Goal: Task Accomplishment & Management: Use online tool/utility

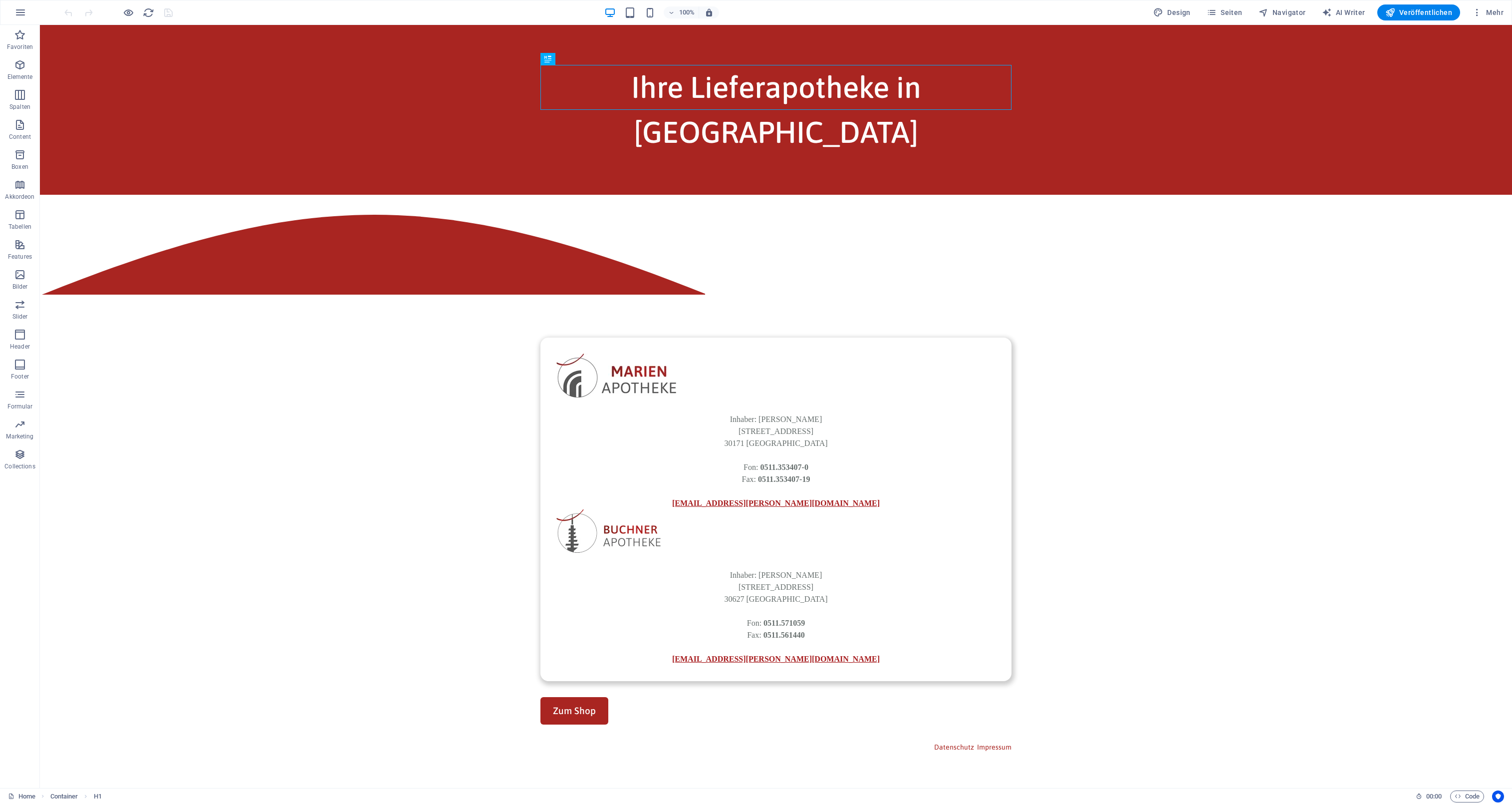
click at [1150, 9] on div "100% Design Seiten Navigator AI Writer Veröffentlichen Mehr" at bounding box center [785, 12] width 1446 height 16
click at [1174, 12] on span "Design" at bounding box center [1172, 12] width 38 height 10
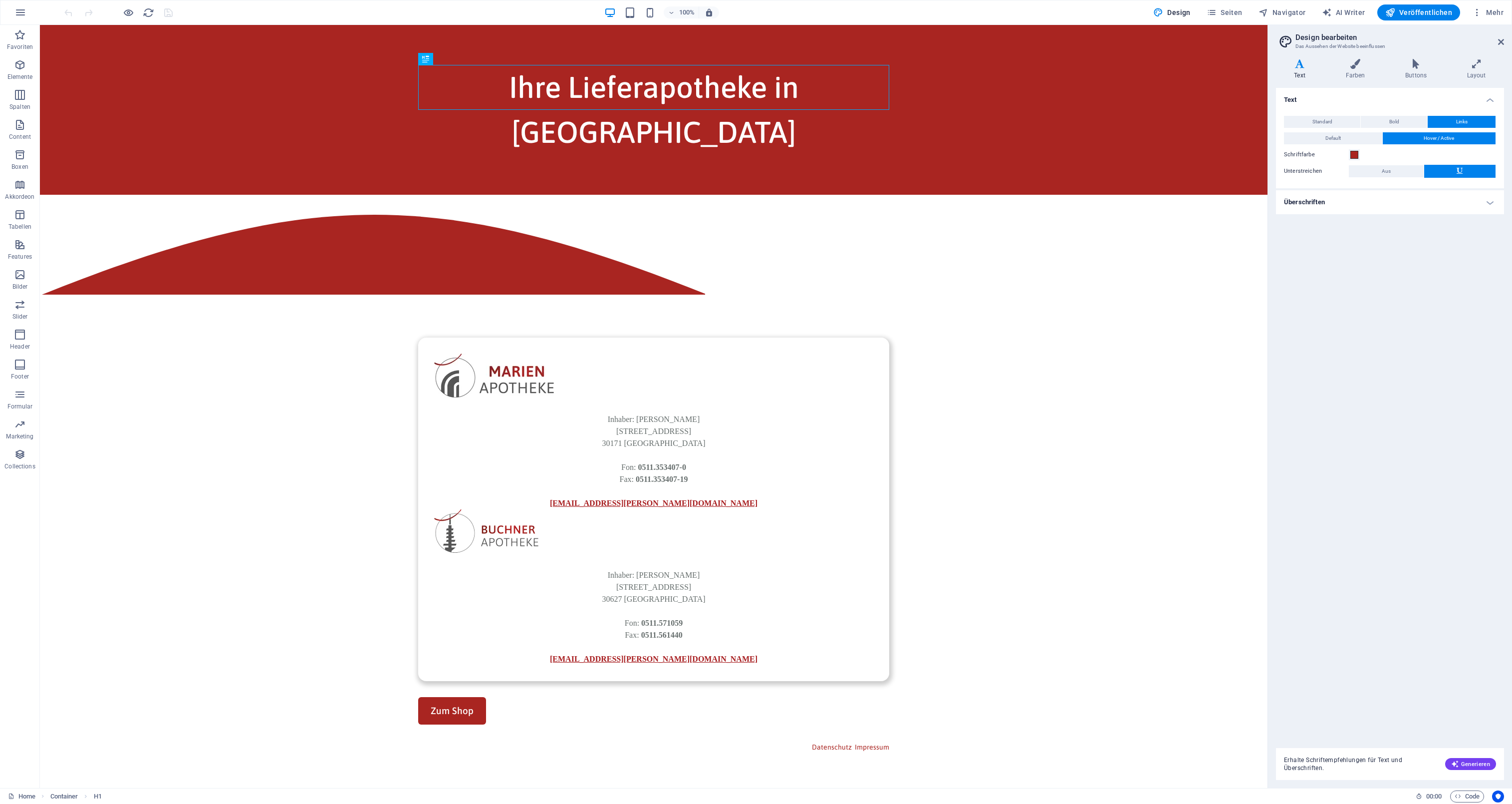
click at [1305, 67] on icon at bounding box center [1300, 64] width 48 height 10
click at [1340, 196] on h4 "Überschriften" at bounding box center [1390, 202] width 228 height 24
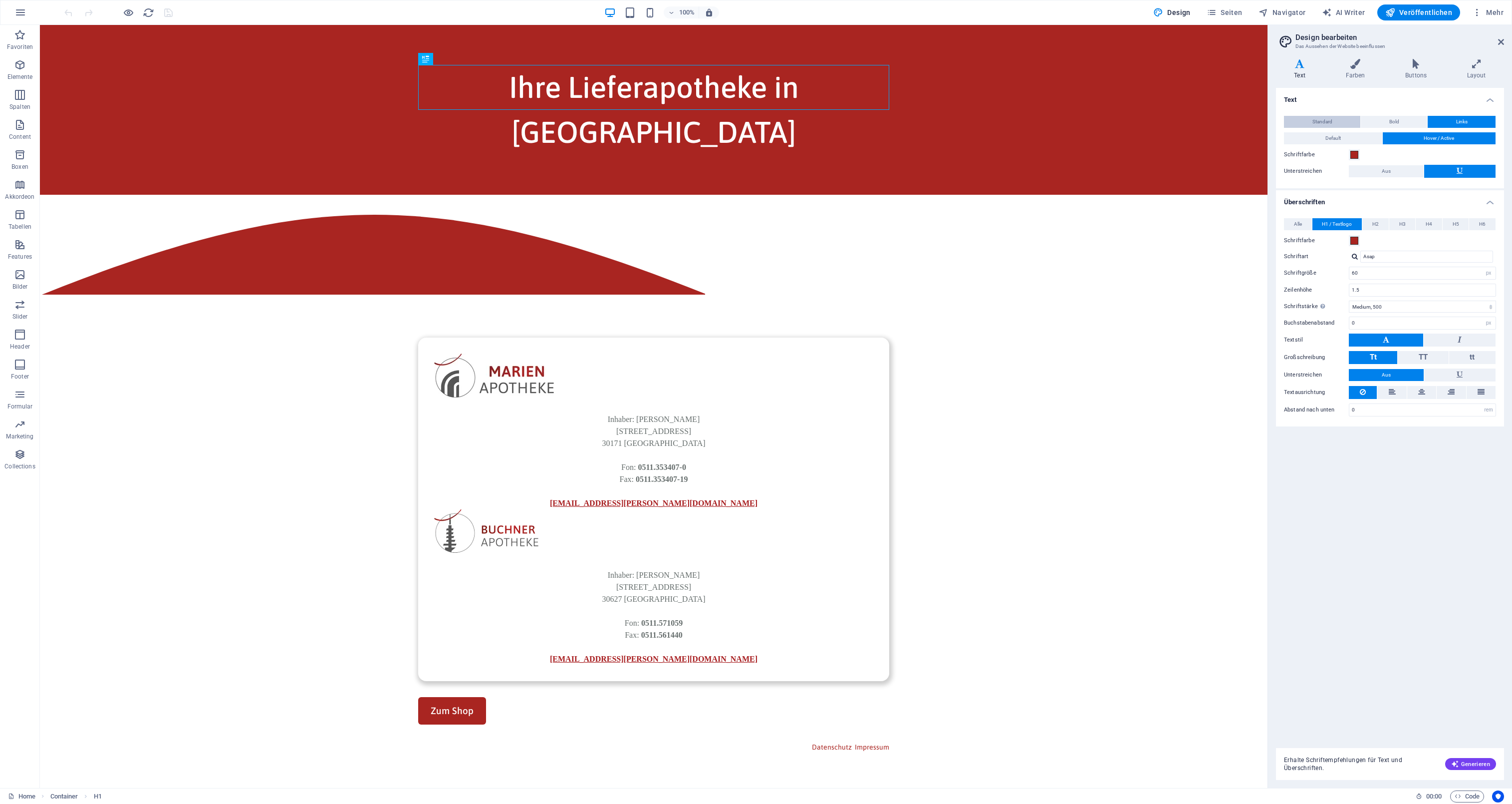
click at [1337, 118] on button "Standard" at bounding box center [1323, 122] width 76 height 12
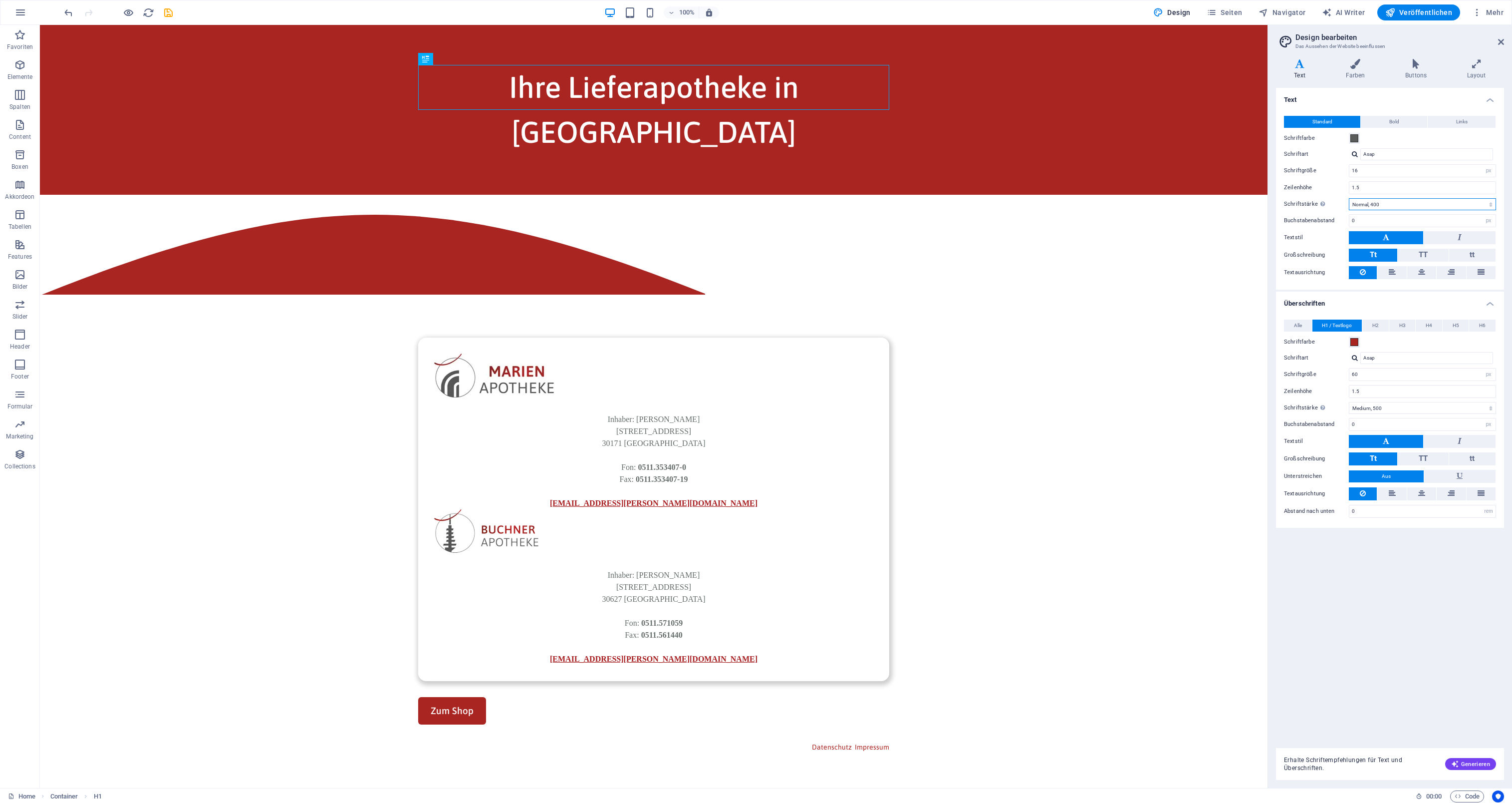
click at [1400, 203] on select "Fein, 100 Extra-[PERSON_NAME], 200 [PERSON_NAME], 300 Normal, 400 Medium, 500 H…" at bounding box center [1423, 204] width 147 height 12
click at [1349, 198] on select "Fein, 100 Extra-[PERSON_NAME], 200 [PERSON_NAME], 300 Normal, 400 Medium, 500 H…" at bounding box center [1423, 204] width 147 height 12
click at [1400, 203] on select "Fein, 100 Extra-[PERSON_NAME], 200 [PERSON_NAME], 300 Normal, 400 Medium, 500 H…" at bounding box center [1423, 204] width 147 height 12
select select "400"
click at [1349, 198] on select "Fein, 100 Extra-[PERSON_NAME], 200 [PERSON_NAME], 300 Normal, 400 Medium, 500 H…" at bounding box center [1423, 204] width 147 height 12
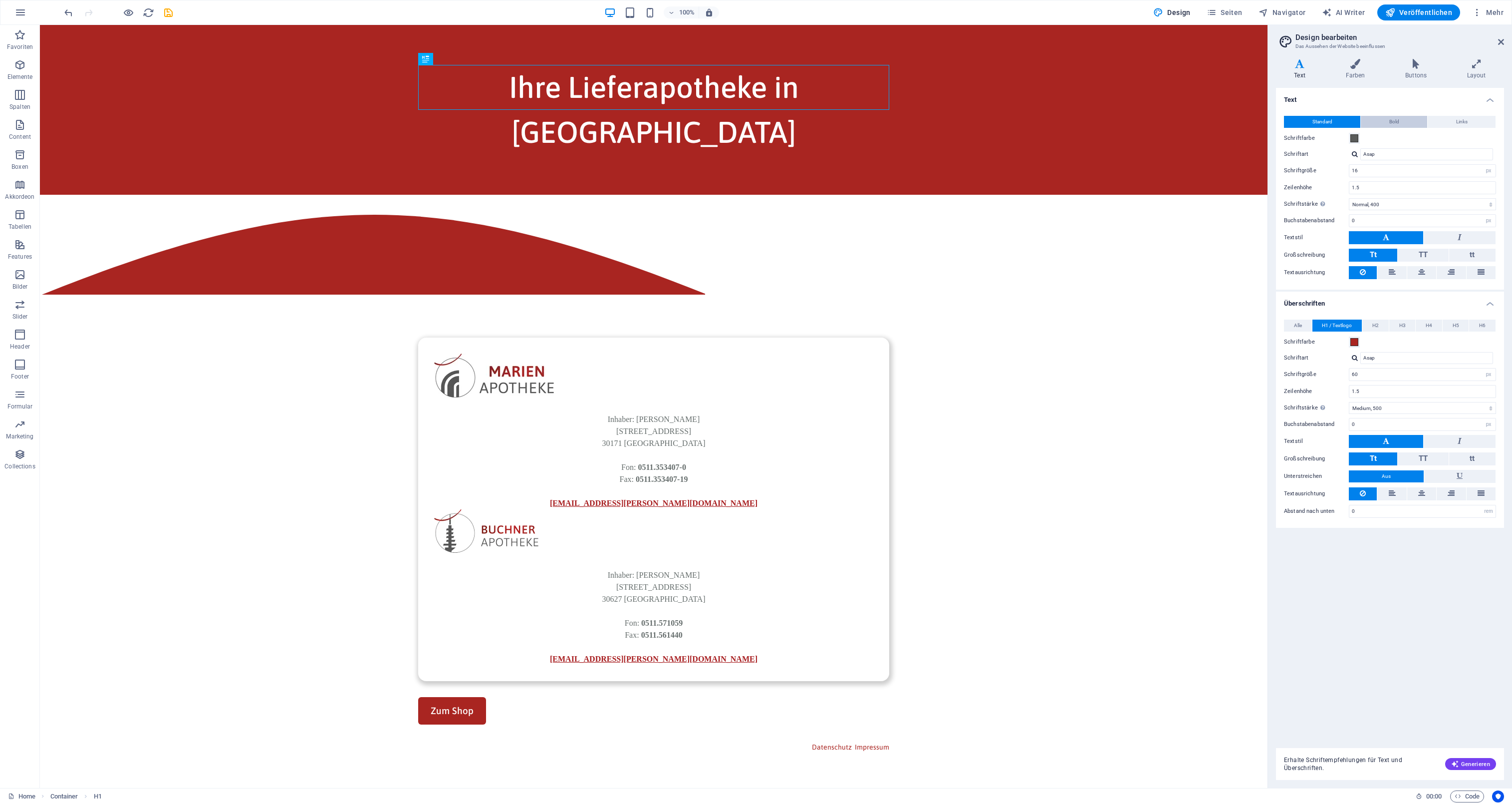
click at [1384, 118] on button "Bold" at bounding box center [1394, 122] width 66 height 12
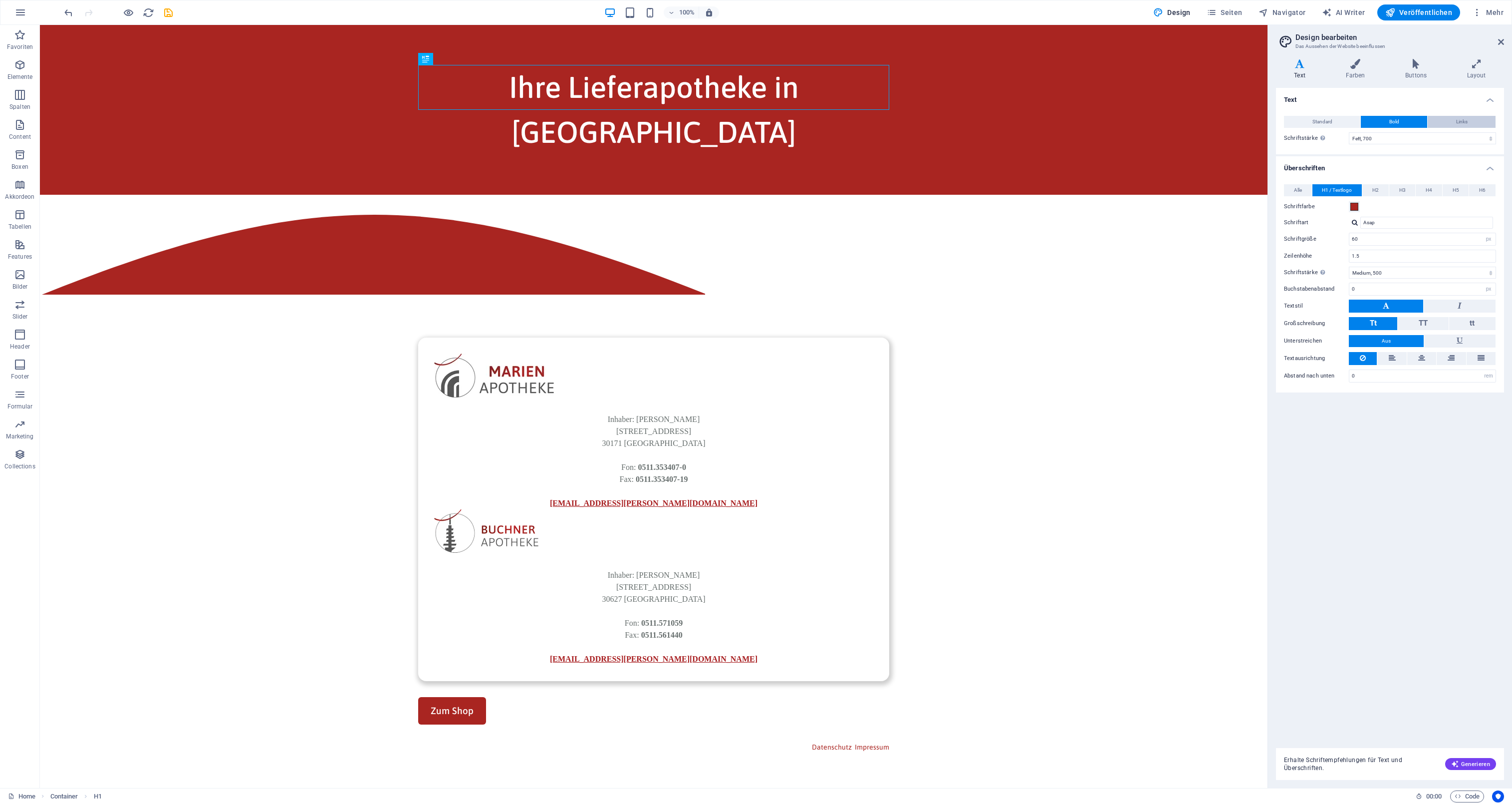
click at [1453, 119] on button "Links" at bounding box center [1461, 122] width 68 height 12
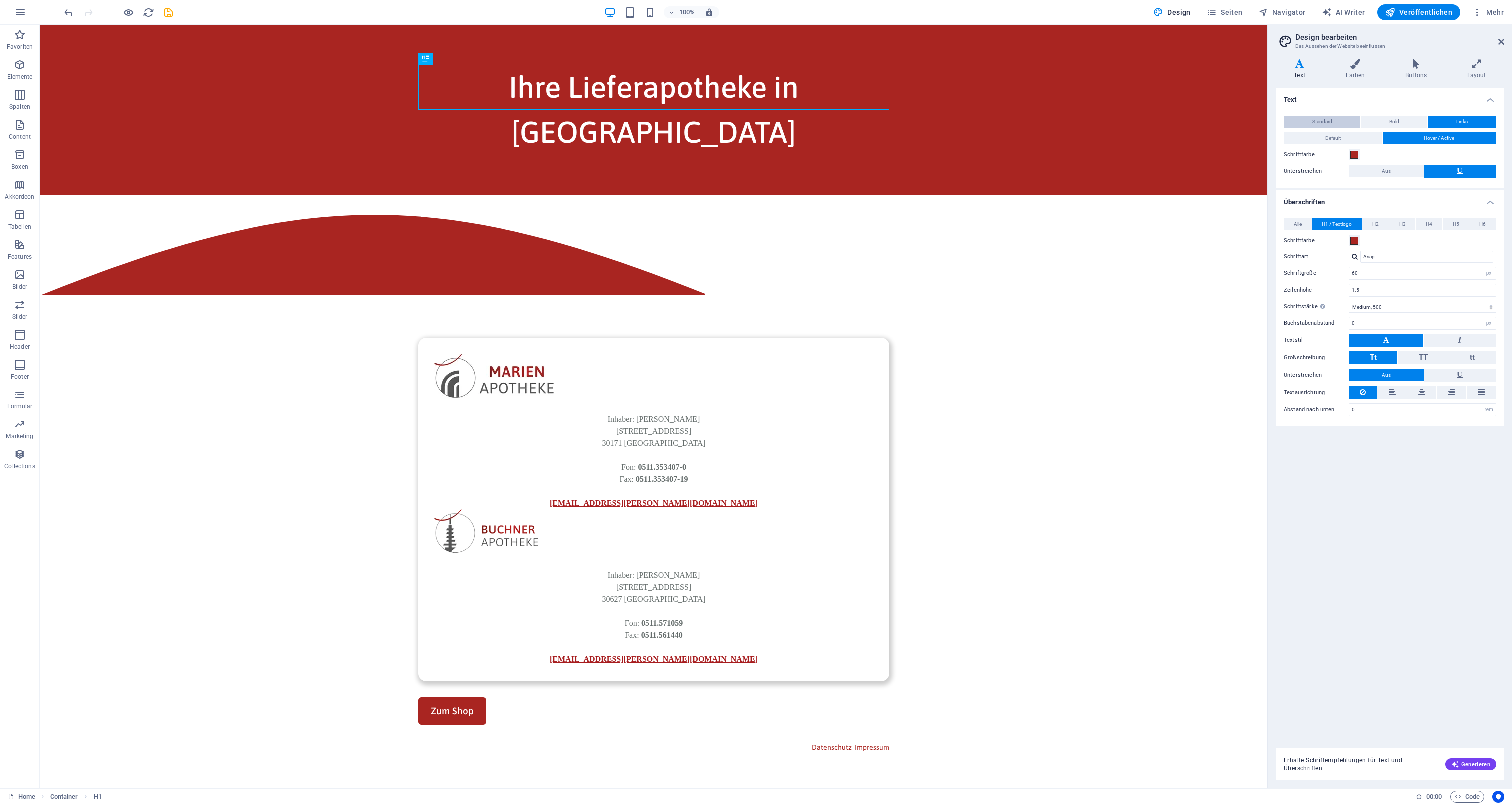
click at [1317, 119] on span "Standard" at bounding box center [1323, 122] width 20 height 12
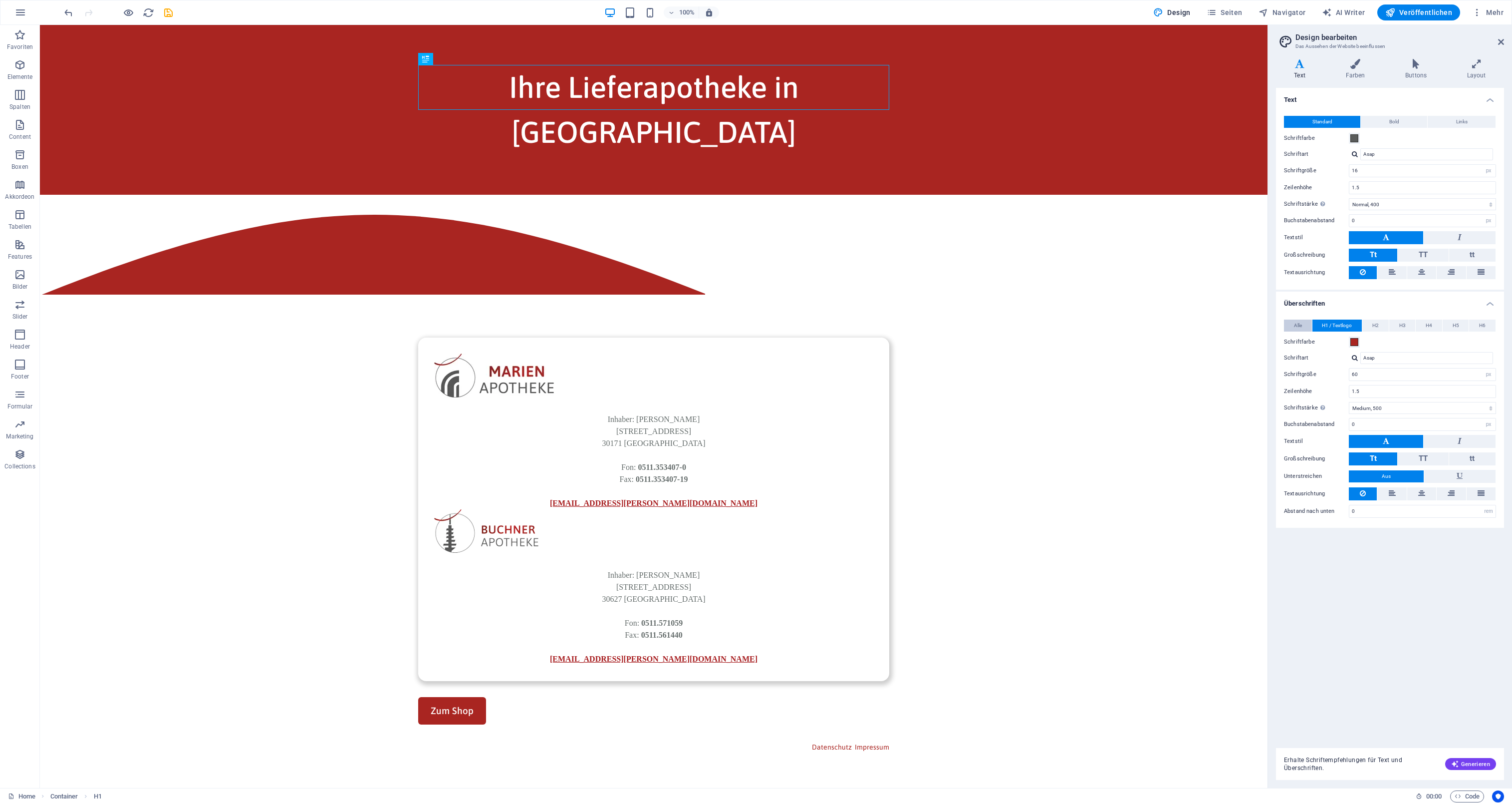
click at [1300, 325] on span "Alle" at bounding box center [1298, 325] width 8 height 12
click at [1335, 326] on span "H1 / Textlogo" at bounding box center [1337, 325] width 30 height 12
click at [1357, 154] on div at bounding box center [1355, 154] width 6 height 6
click at [1374, 172] on div "Asap" at bounding box center [1429, 168] width 132 height 11
click at [552, 413] on div "Inhaber : [PERSON_NAME][GEOGRAPHIC_DATA][STREET_ADDRESS]: 0511.353407-0 Fax: 05…" at bounding box center [654, 461] width 439 height 96
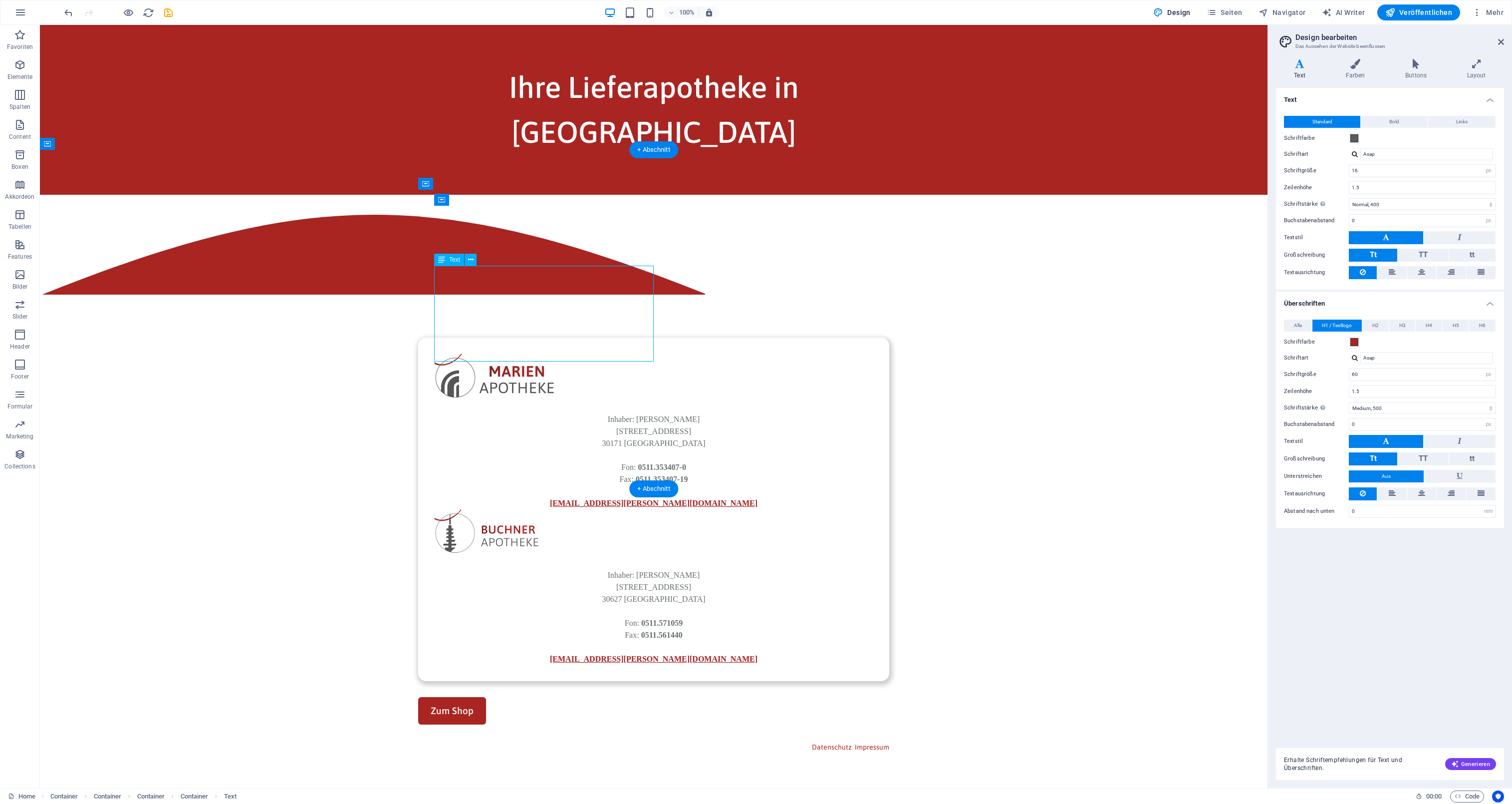
click at [552, 413] on div "Inhaber : [PERSON_NAME][GEOGRAPHIC_DATA][STREET_ADDRESS]: 0511.353407-0 Fax: 05…" at bounding box center [654, 461] width 439 height 96
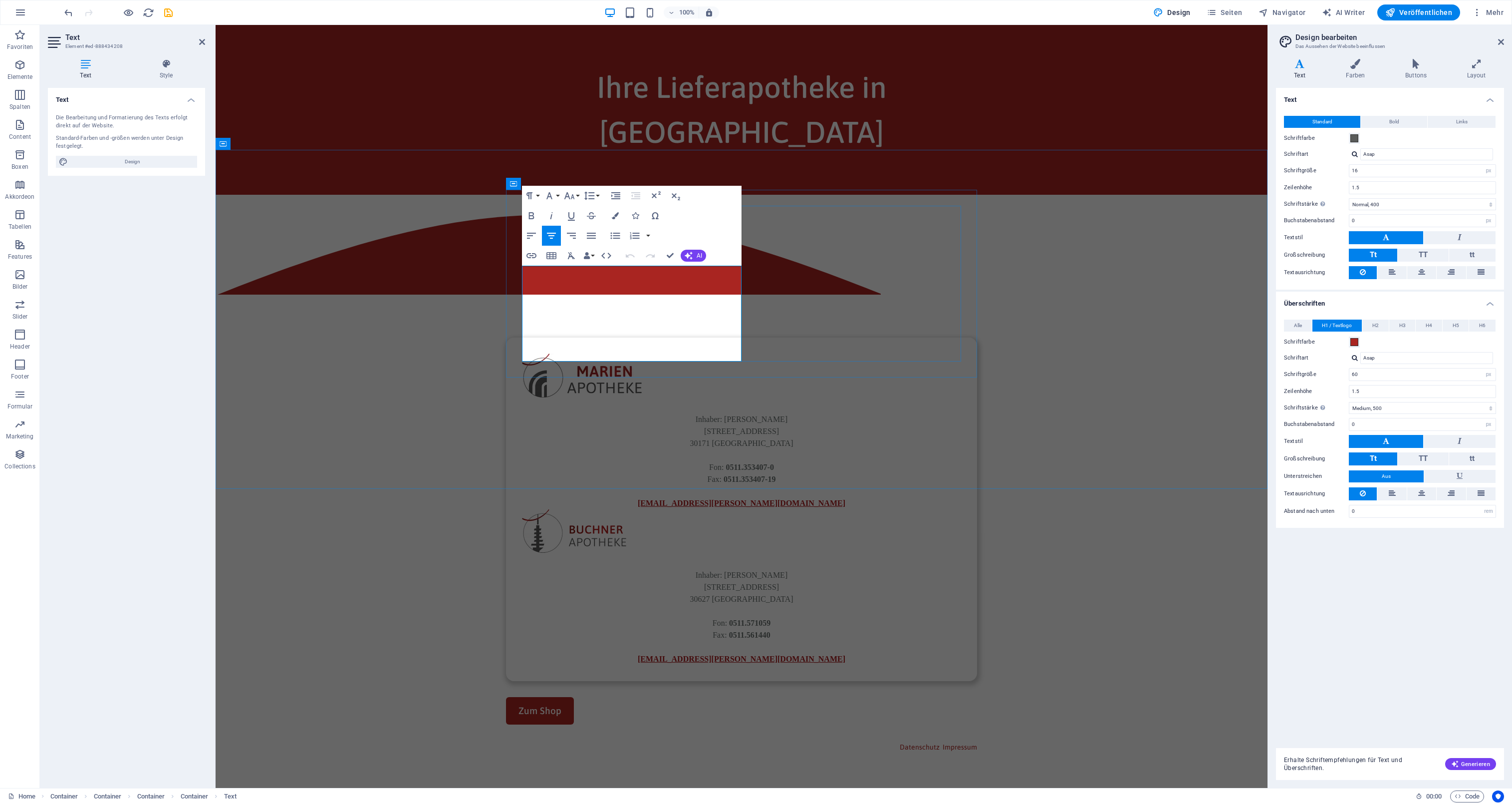
click at [696, 415] on span "Inhaber" at bounding box center [708, 419] width 25 height 8
click at [533, 192] on icon "button" at bounding box center [529, 195] width 12 height 12
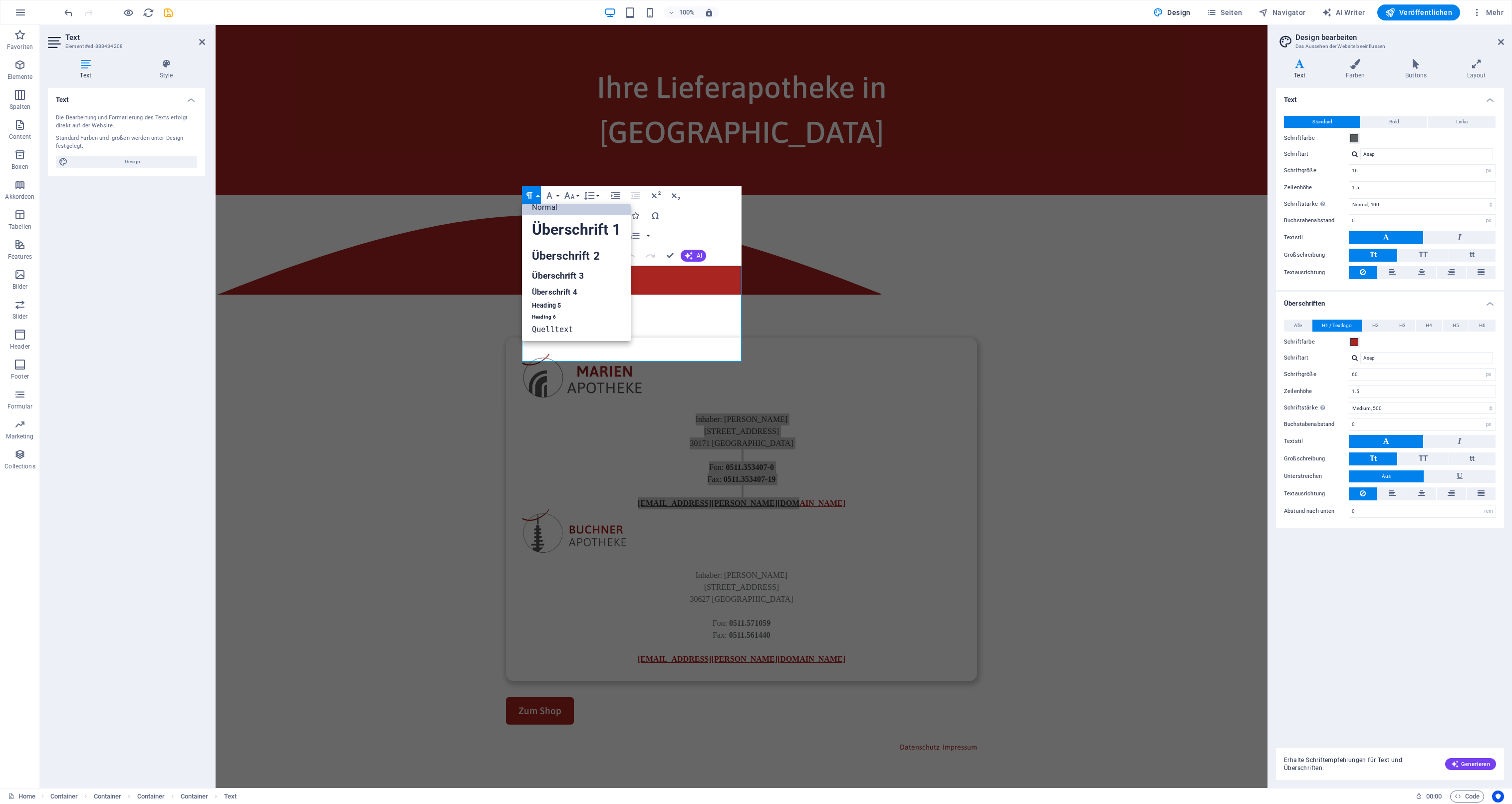
scroll to position [8, 0]
click at [570, 278] on link "Überschrift 3" at bounding box center [576, 276] width 109 height 18
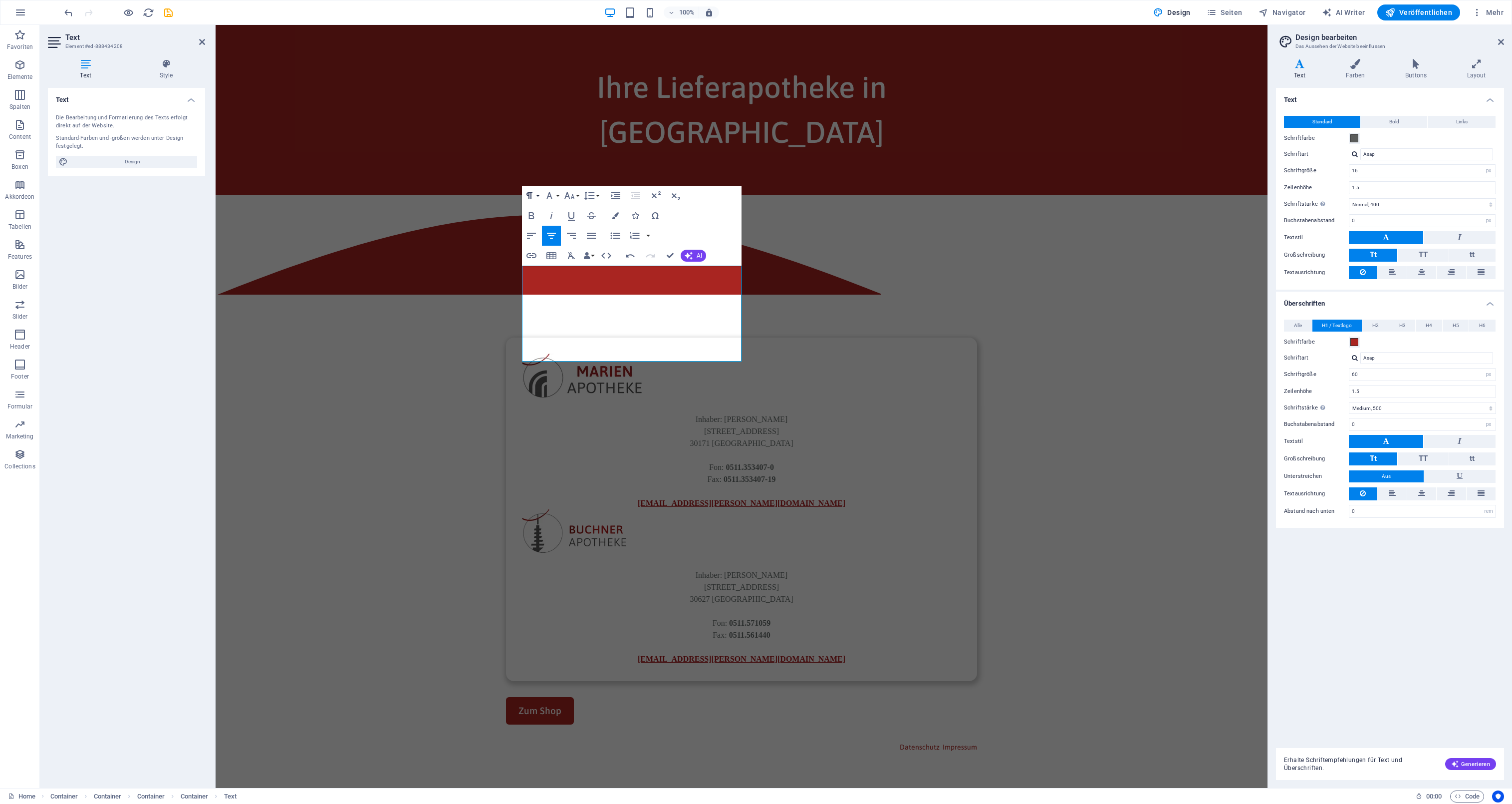
click at [531, 194] on icon "button" at bounding box center [529, 195] width 12 height 12
click at [558, 211] on link "Normal" at bounding box center [576, 207] width 109 height 15
click at [605, 252] on icon "button" at bounding box center [606, 255] width 12 height 12
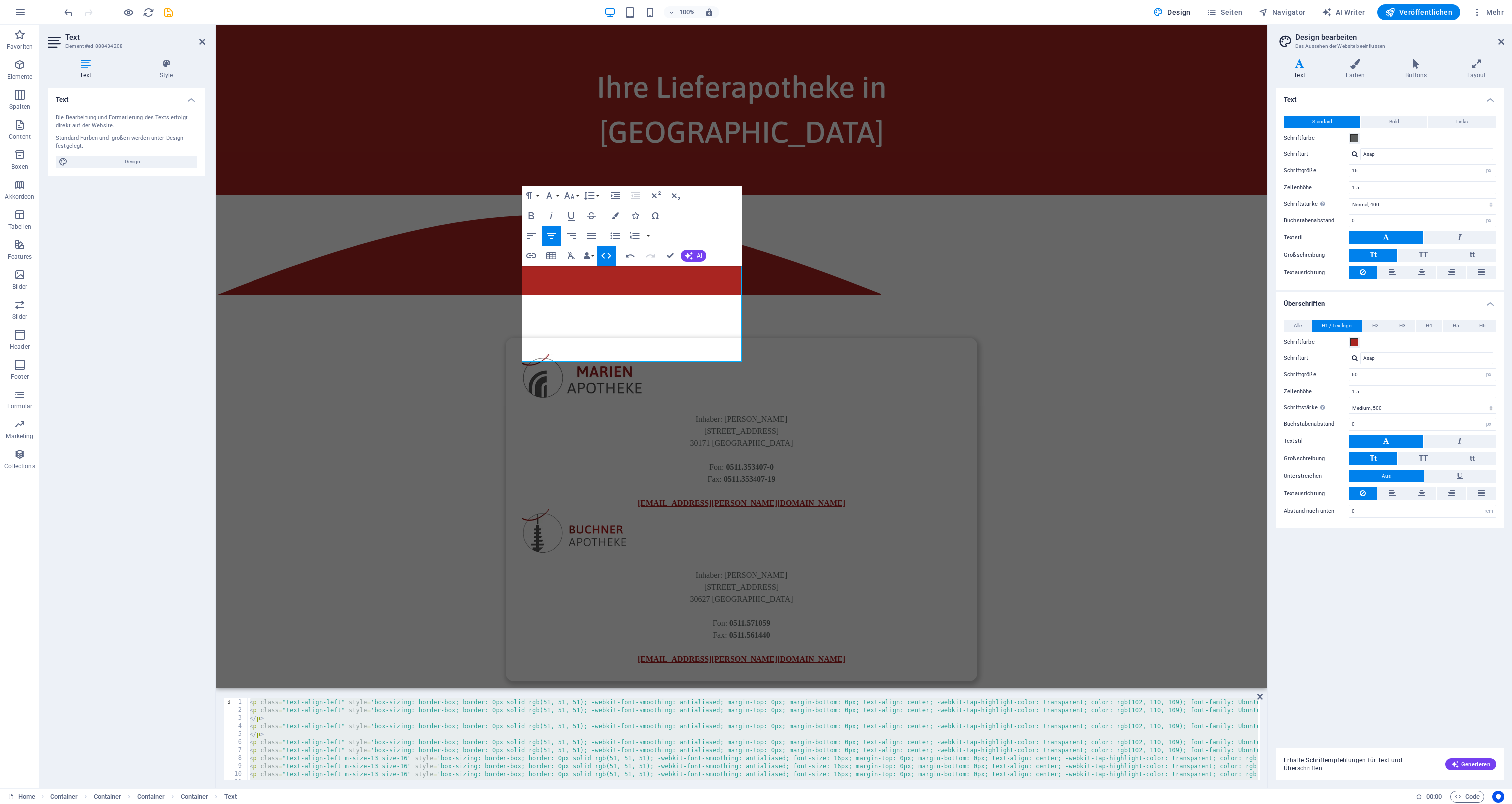
paste textarea "Inhaber: [PERSON_NAME][GEOGRAPHIC_DATA][STREET_ADDRESS]: 0511.353407-0 Fax: 051…"
type textarea "Inhaber: [PERSON_NAME][GEOGRAPHIC_DATA][STREET_ADDRESS]: 0511.353407-0 Fax: 051…"
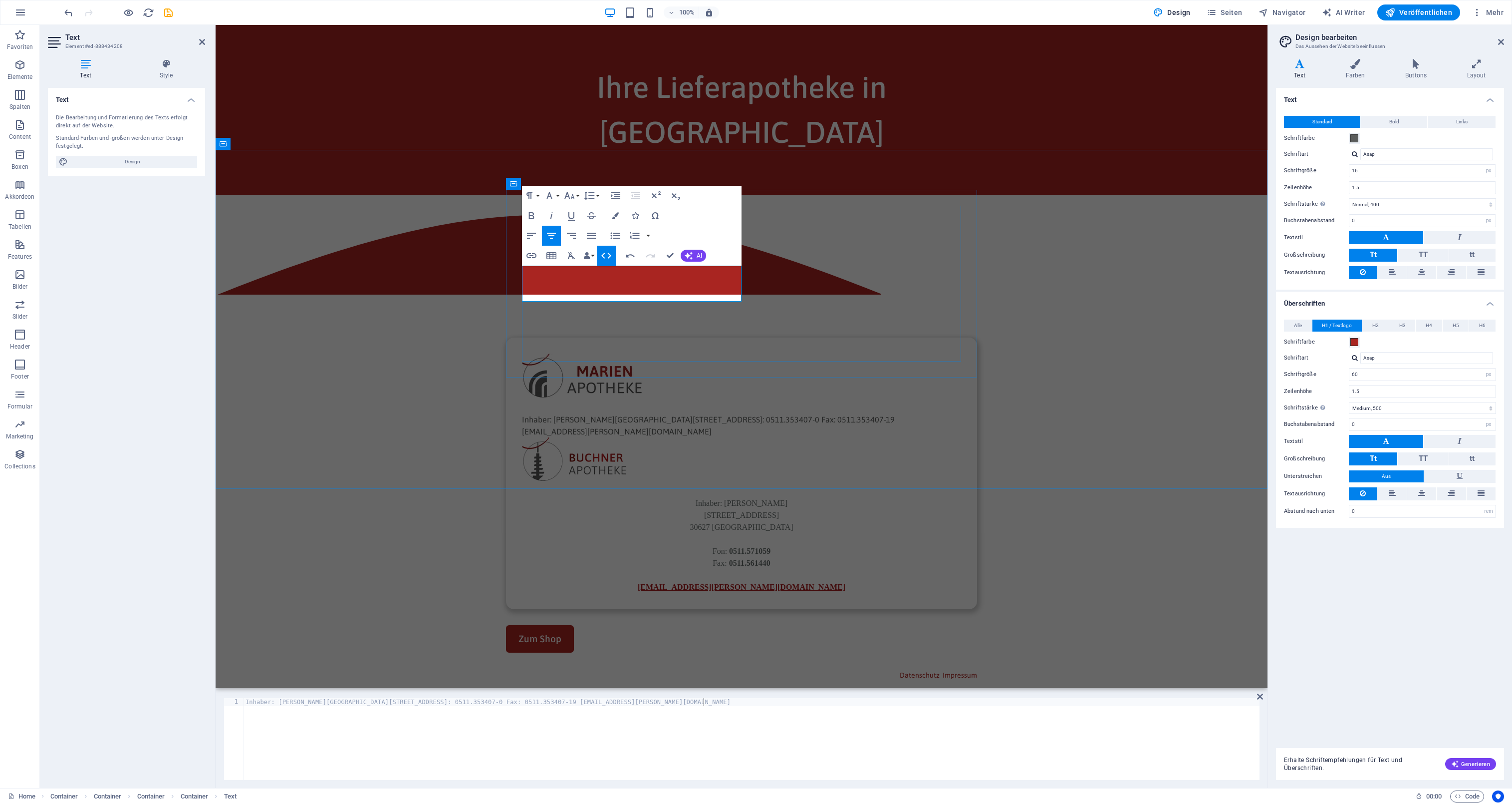
click at [601, 413] on div "Inhaber: [PERSON_NAME][GEOGRAPHIC_DATA][STREET_ADDRESS]: 0511.353407-0 Fax: 051…" at bounding box center [741, 425] width 439 height 24
click at [552, 197] on icon "button" at bounding box center [549, 195] width 12 height 12
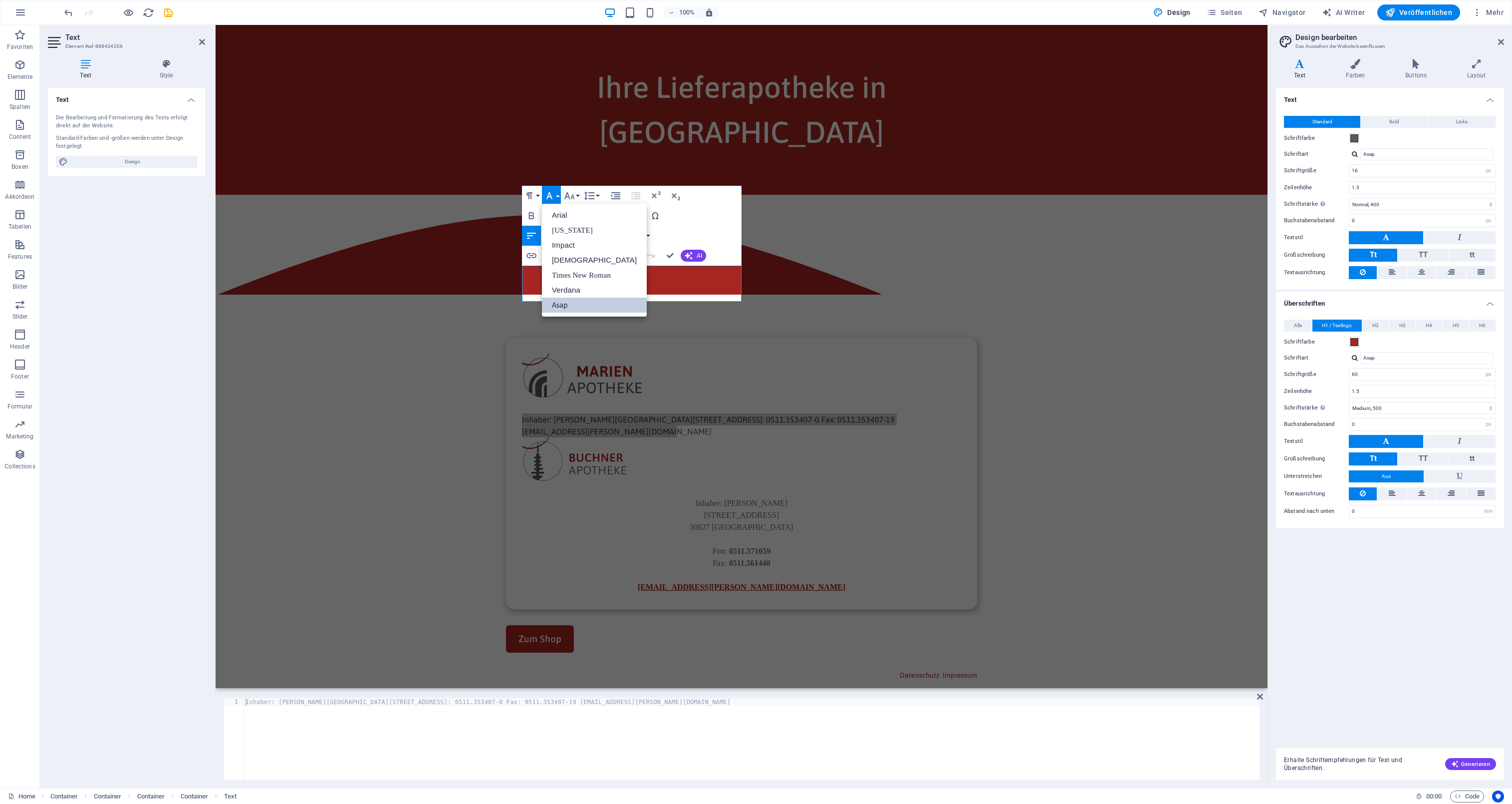
scroll to position [0, 0]
click at [535, 194] on button "Formatierung" at bounding box center [531, 196] width 19 height 20
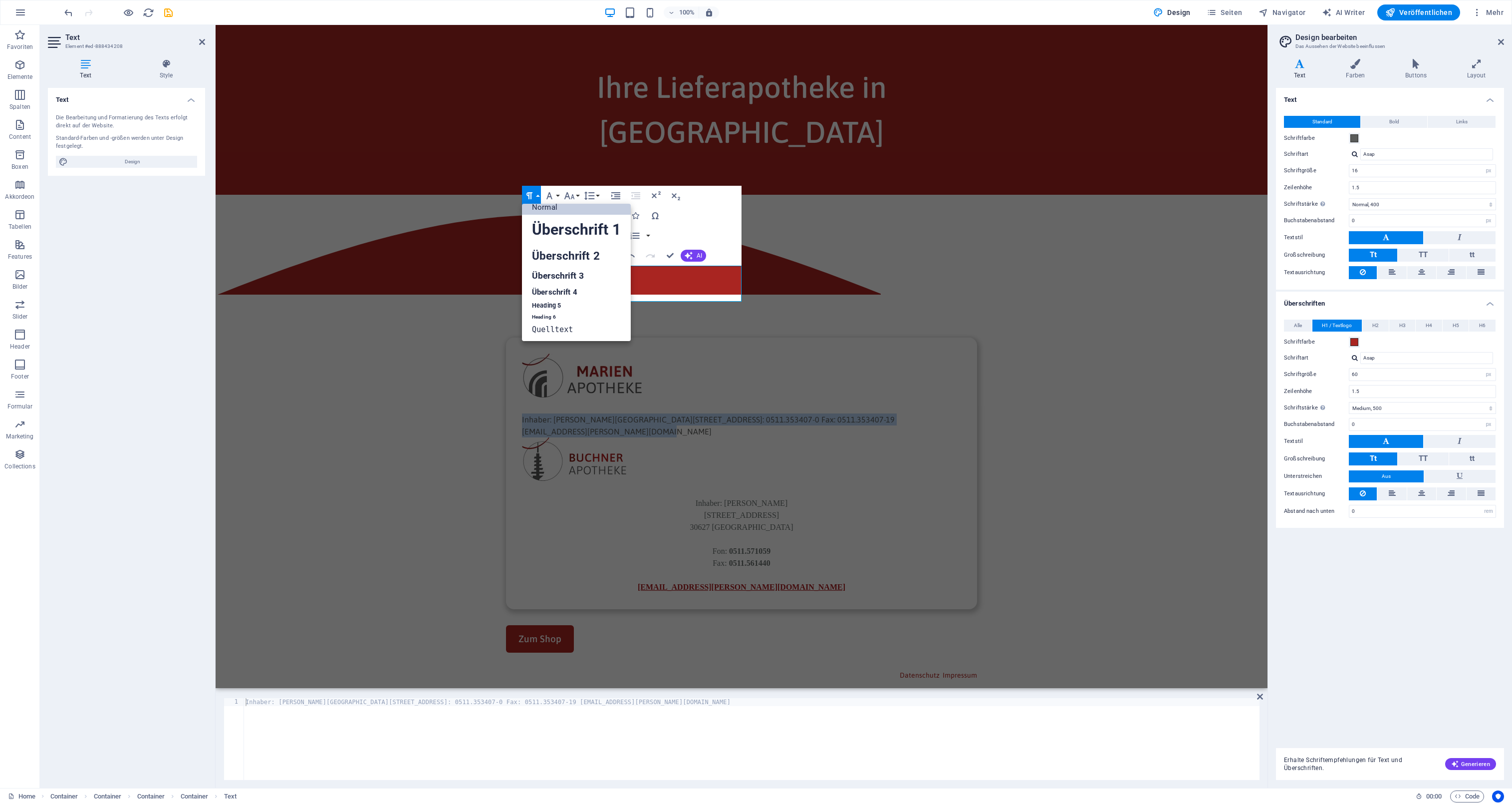
click at [544, 209] on link "Normal" at bounding box center [576, 207] width 109 height 15
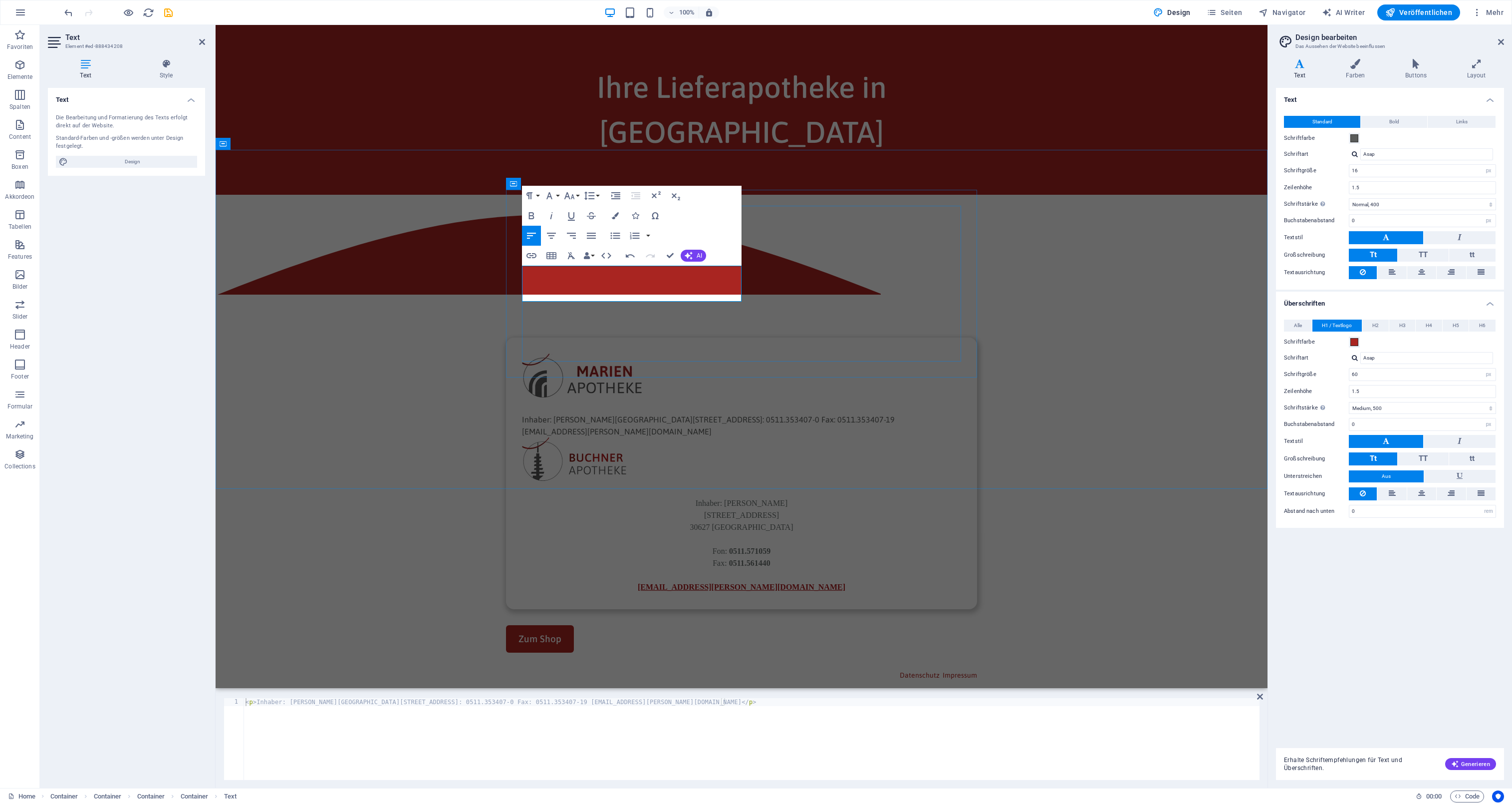
click at [602, 413] on p "Inhaber: [PERSON_NAME][GEOGRAPHIC_DATA][STREET_ADDRESS]: 0511.353407-0 Fax: 051…" at bounding box center [741, 425] width 439 height 24
click at [582, 413] on p "Inhaber: [PERSON_NAME][GEOGRAPHIC_DATA][STREET_ADDRESS]: 0511.353407-0 Fax: 051…" at bounding box center [741, 431] width 439 height 36
click at [583, 413] on p "Inhaber: [PERSON_NAME][GEOGRAPHIC_DATA][STREET_ADDRESS]: 0511.353407-0 Fax: 051…" at bounding box center [741, 431] width 439 height 36
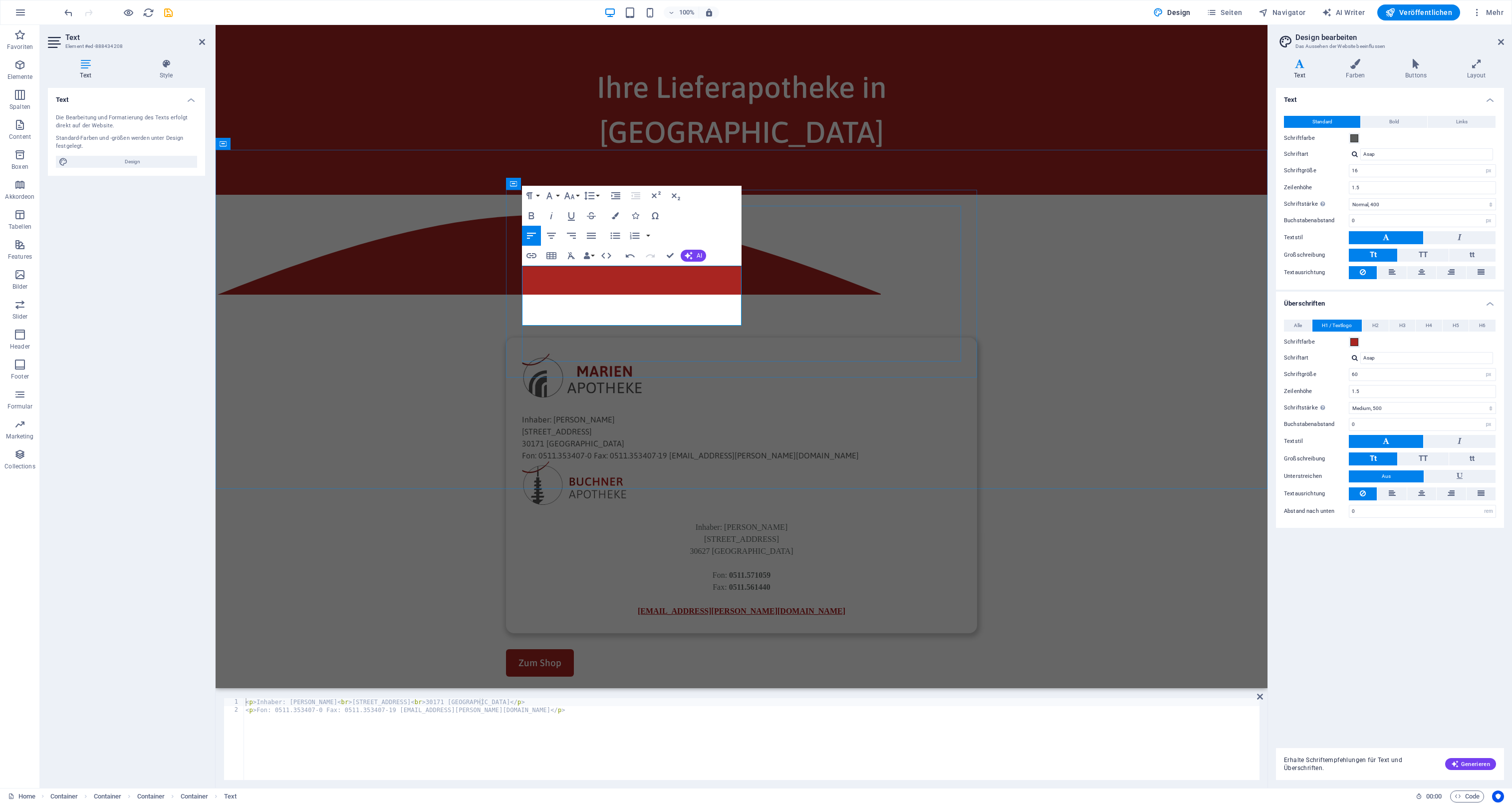
click at [591, 449] on p "Fon: 0511.353407-0 Fax: 0511.353407-19 [EMAIL_ADDRESS][PERSON_NAME][DOMAIN_NAME]" at bounding box center [741, 455] width 439 height 12
click at [594, 449] on p "Fon: 0511.353407-0 Fax: 0511.353407-19 [EMAIL_ADDRESS][PERSON_NAME][DOMAIN_NAME]" at bounding box center [741, 461] width 439 height 24
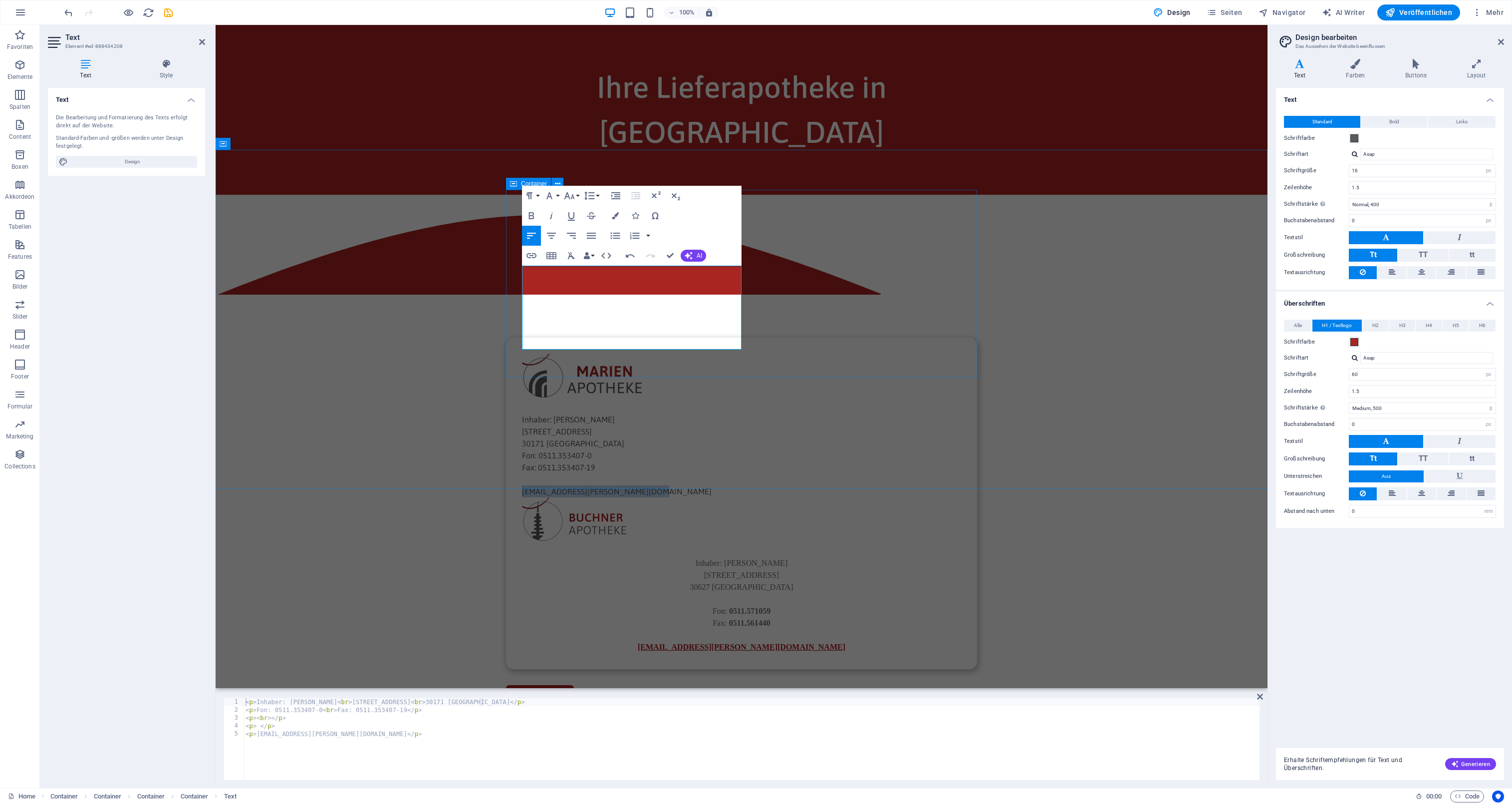
copy p "[EMAIL_ADDRESS][PERSON_NAME][DOMAIN_NAME]"
click at [536, 253] on icon "button" at bounding box center [531, 255] width 12 height 12
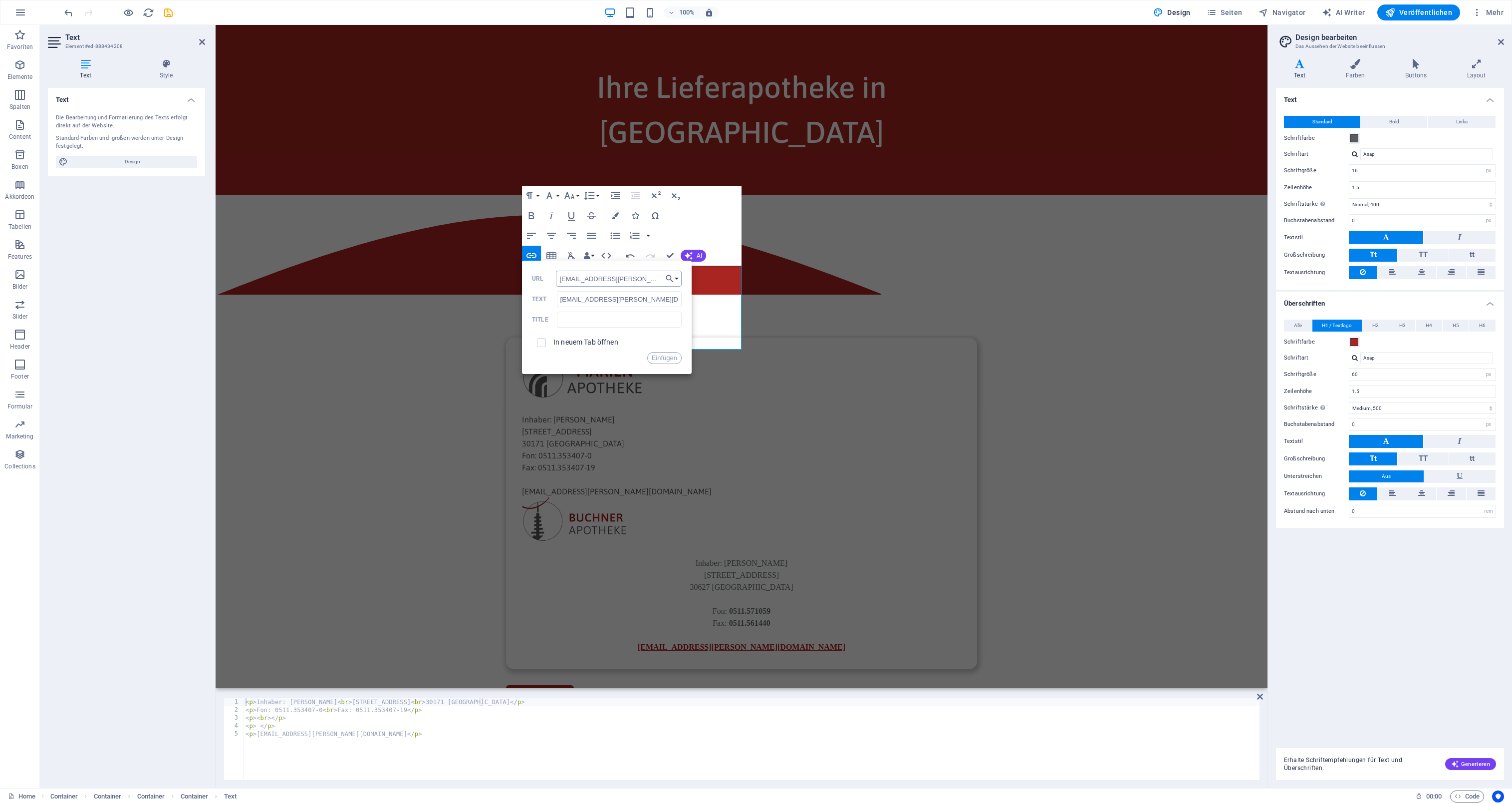
scroll to position [0, 3]
type input "[EMAIL_ADDRESS][PERSON_NAME][DOMAIN_NAME]"
click at [676, 277] on button "Einen Link auswählen" at bounding box center [672, 278] width 19 height 16
click at [580, 275] on input "[EMAIL_ADDRESS][PERSON_NAME][DOMAIN_NAME]" at bounding box center [619, 278] width 126 height 16
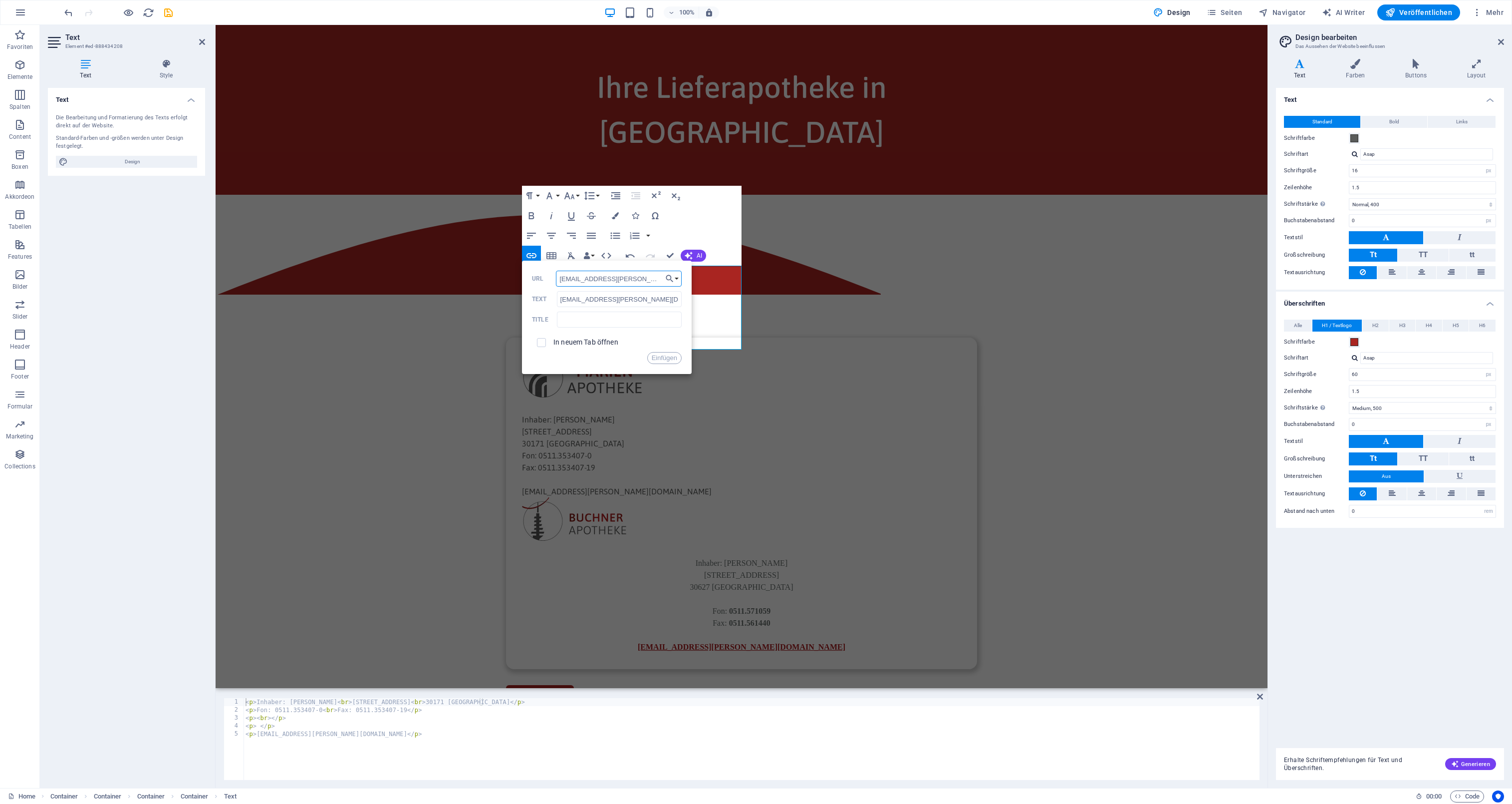
click at [713, 218] on div "Formatierung Normal Überschrift 1 Überschrift 2 Überschrift 3 Überschrift 4 Hea…" at bounding box center [631, 226] width 219 height 80
click at [719, 413] on p "Inhaber: [PERSON_NAME] [STREET_ADDRESS]" at bounding box center [741, 431] width 439 height 36
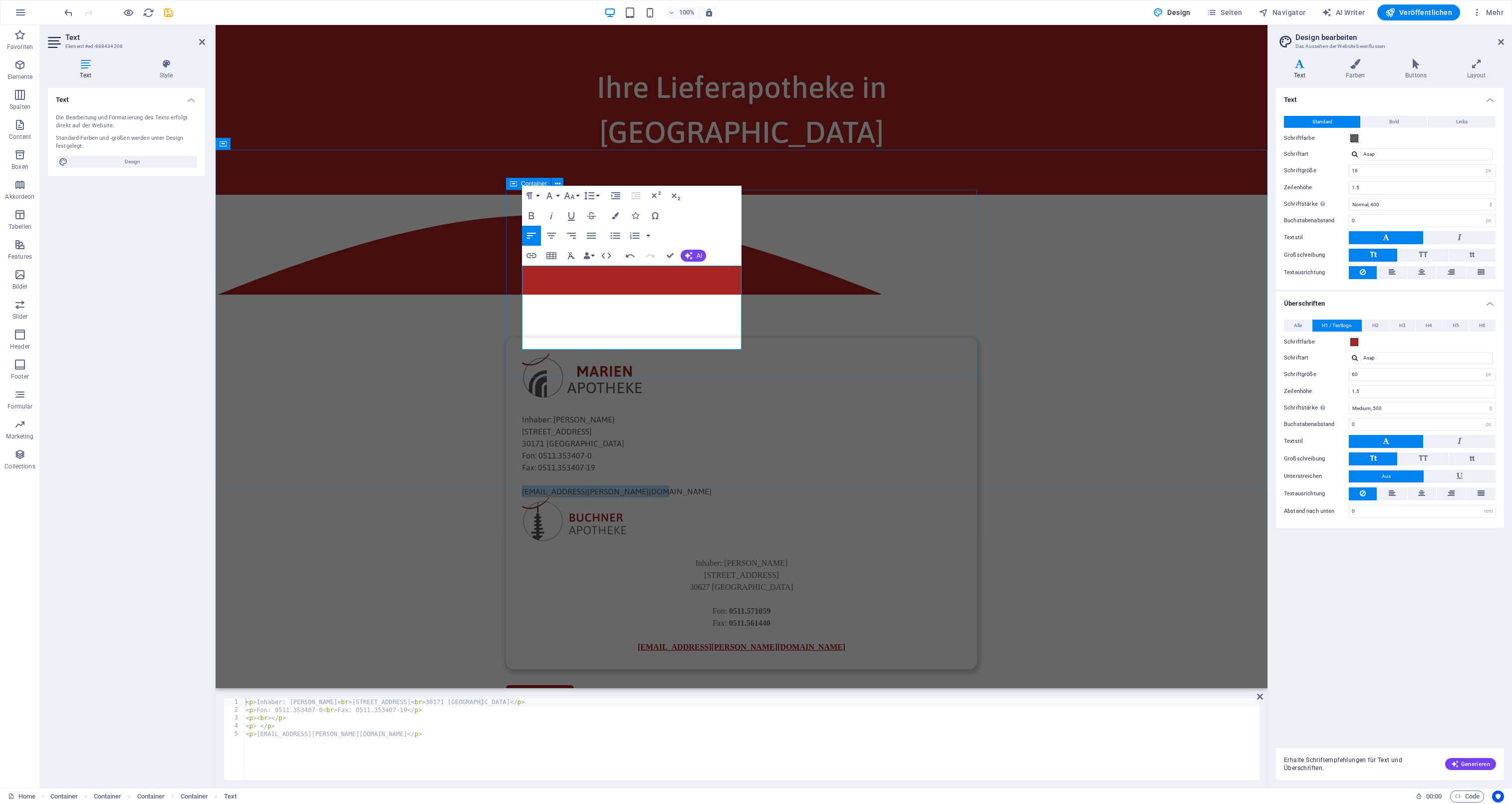
drag, startPoint x: 667, startPoint y: 345, endPoint x: 512, endPoint y: 342, distance: 155.0
click at [512, 342] on div "Inhaber: [PERSON_NAME][GEOGRAPHIC_DATA][STREET_ADDRESS]: 0511.353407-0 Fax: 051…" at bounding box center [741, 503] width 471 height 331
copy p "[EMAIL_ADDRESS][PERSON_NAME][DOMAIN_NAME]"
click at [532, 255] on icon "button" at bounding box center [531, 255] width 10 height 5
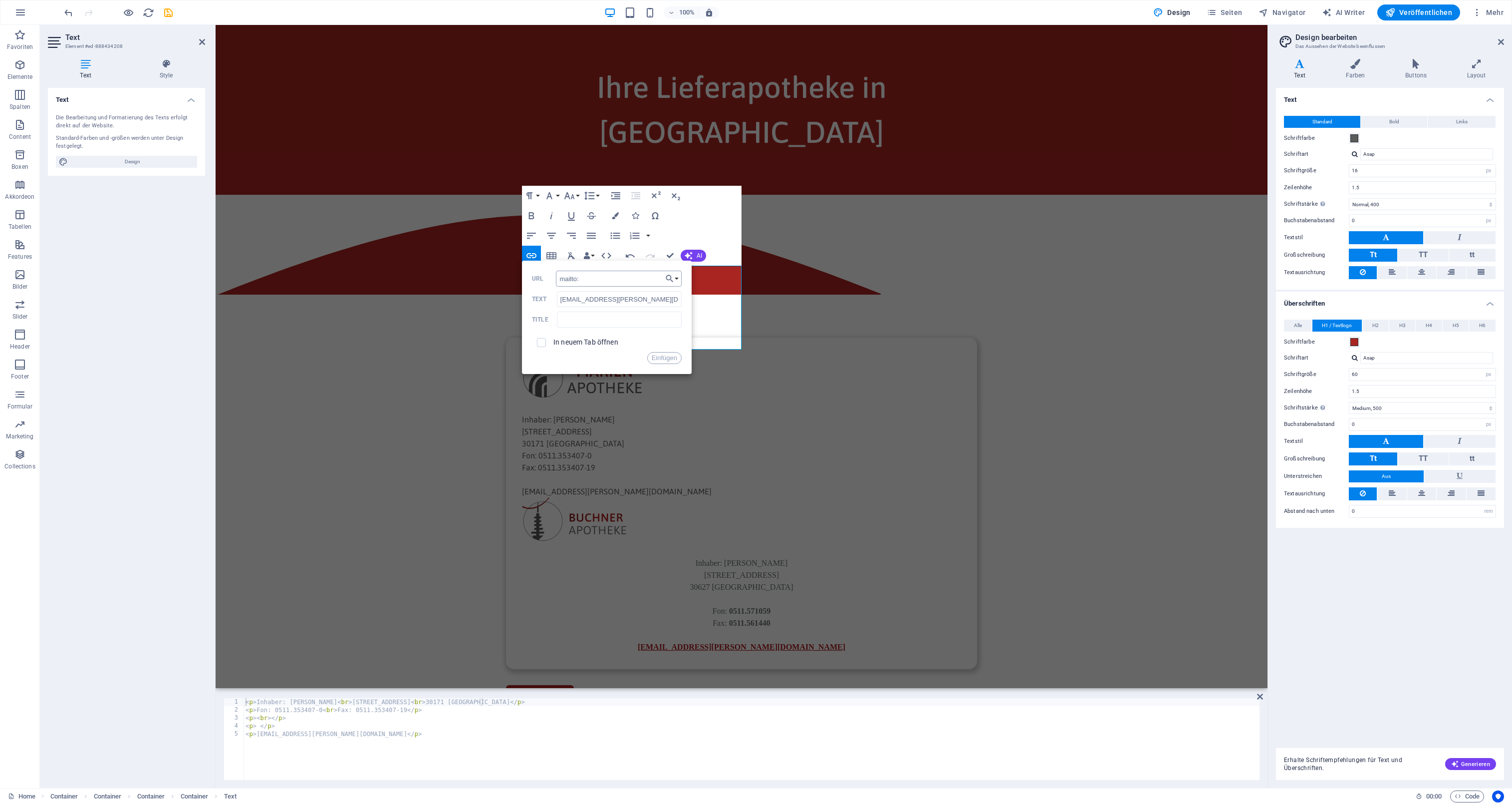
type input "mailto:[EMAIL_ADDRESS][PERSON_NAME][DOMAIN_NAME]"
click at [663, 356] on button "Einfügen" at bounding box center [664, 358] width 35 height 12
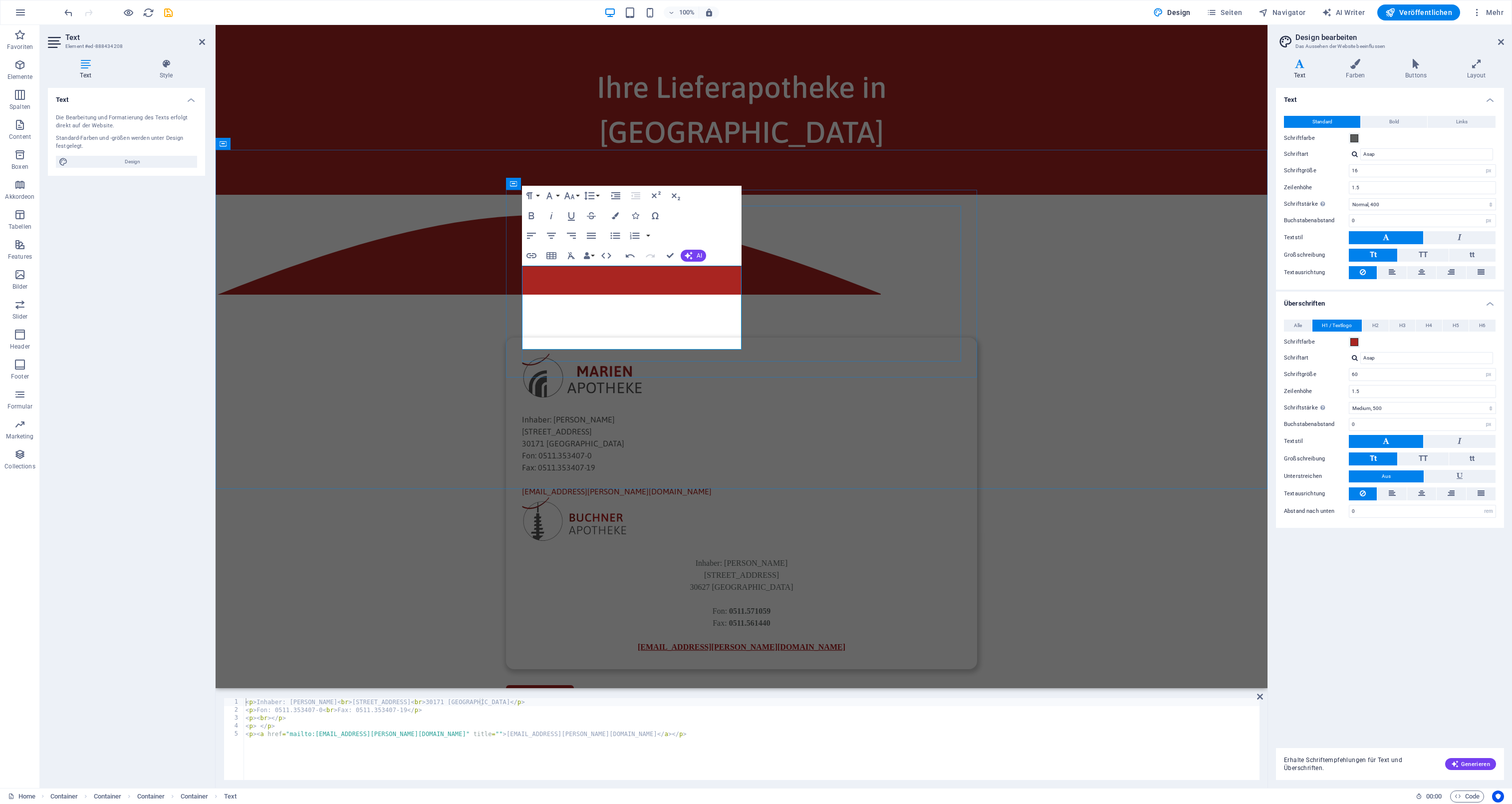
click at [618, 413] on p "Inhaber: [PERSON_NAME] [STREET_ADDRESS]" at bounding box center [741, 431] width 439 height 36
click at [321, 729] on div "< p > Inhaber: [PERSON_NAME] < br > [STREET_ADDRESS] </ p > < p > < br > </ p >…" at bounding box center [751, 747] width 1016 height 98
type textarea "<p> </p>"
type textarea "<p><br></p>"
drag, startPoint x: 539, startPoint y: 318, endPoint x: 590, endPoint y: 319, distance: 51.0
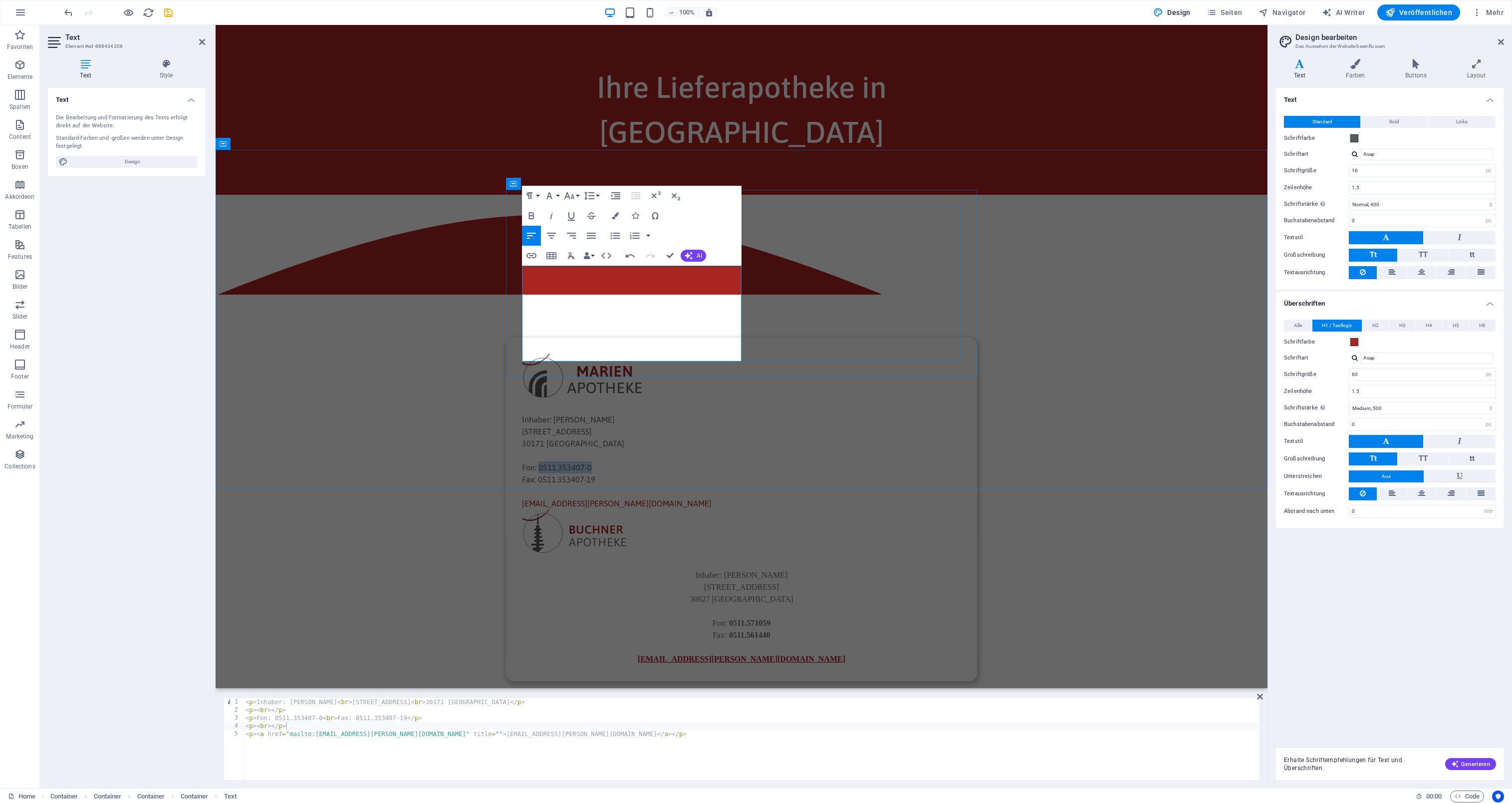
click at [590, 461] on p "Fon: 0511.353407-0 Fax: 0511.353407-19" at bounding box center [741, 473] width 439 height 24
copy p "0511.353407-0"
drag, startPoint x: 538, startPoint y: 334, endPoint x: 600, endPoint y: 334, distance: 62.0
click at [600, 461] on p "Fon: 0511.353407-0 Fax: 0511.353407-19" at bounding box center [741, 473] width 439 height 24
copy p "0511.353407-19"
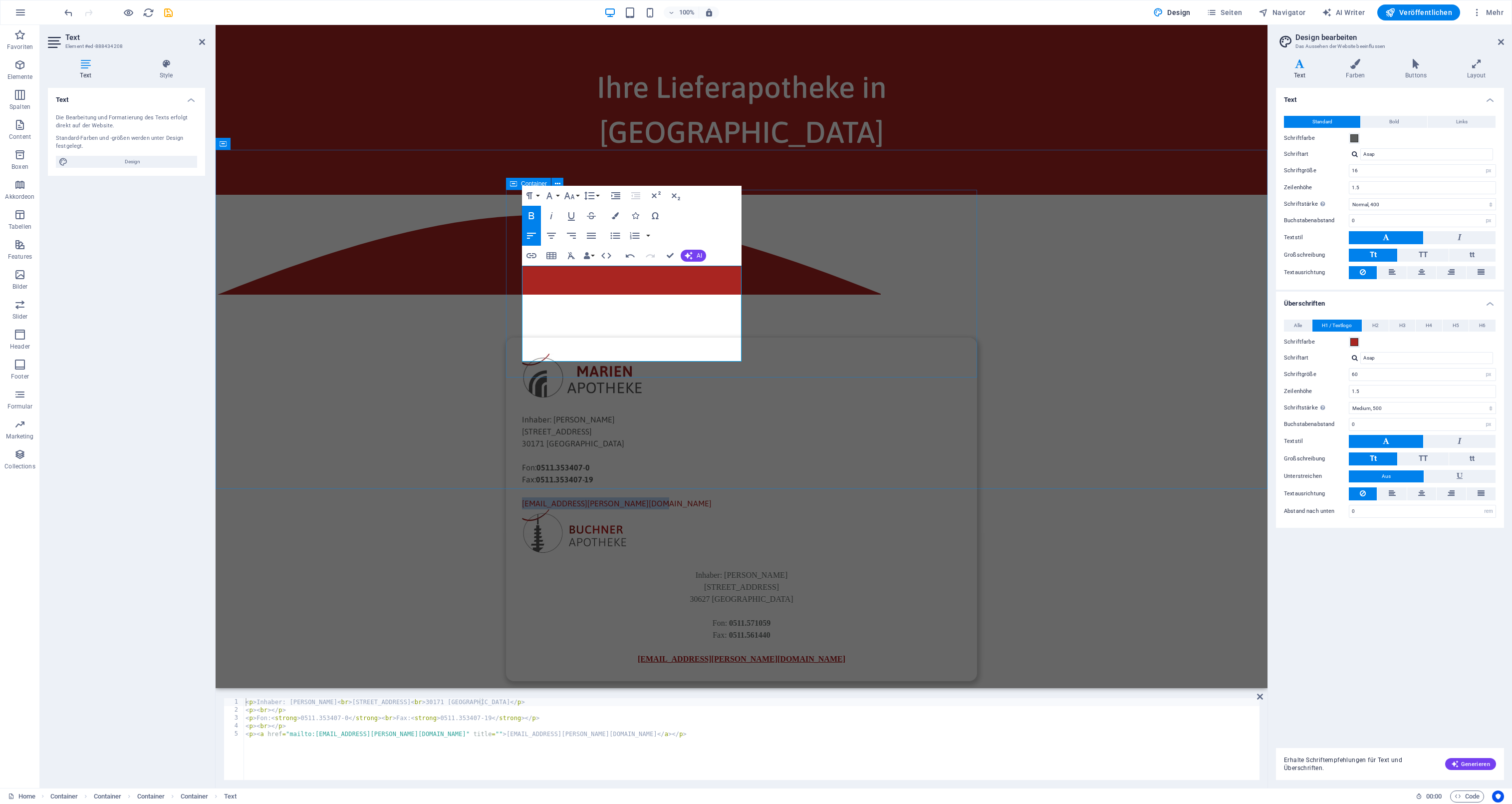
drag, startPoint x: 650, startPoint y: 356, endPoint x: 499, endPoint y: 352, distance: 151.1
click at [499, 352] on div "Inhaber: [PERSON_NAME] [STREET_ADDRESS] Fon: 0511.353407-0 Fax: 0511.353407-19 …" at bounding box center [741, 493] width 1052 height 597
copy link "[EMAIL_ADDRESS][PERSON_NAME][DOMAIN_NAME]"
click at [554, 237] on icon "button" at bounding box center [551, 235] width 12 height 12
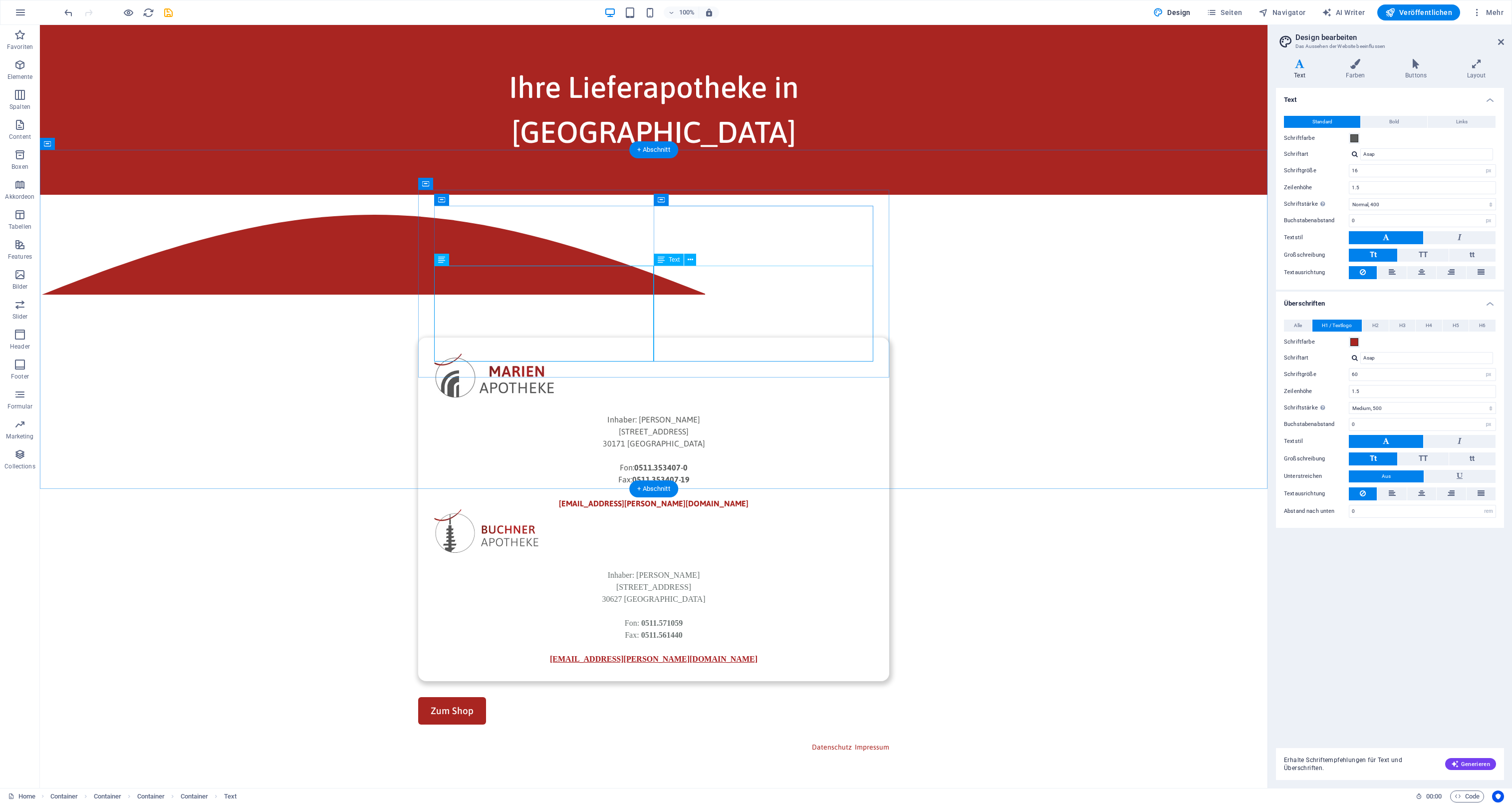
click at [785, 569] on div "Inhaber : [PERSON_NAME] [STREET_ADDRESS] Fon: [PHONE_NUMBER] Fax: [PHONE_NUMBER…" at bounding box center [654, 617] width 439 height 96
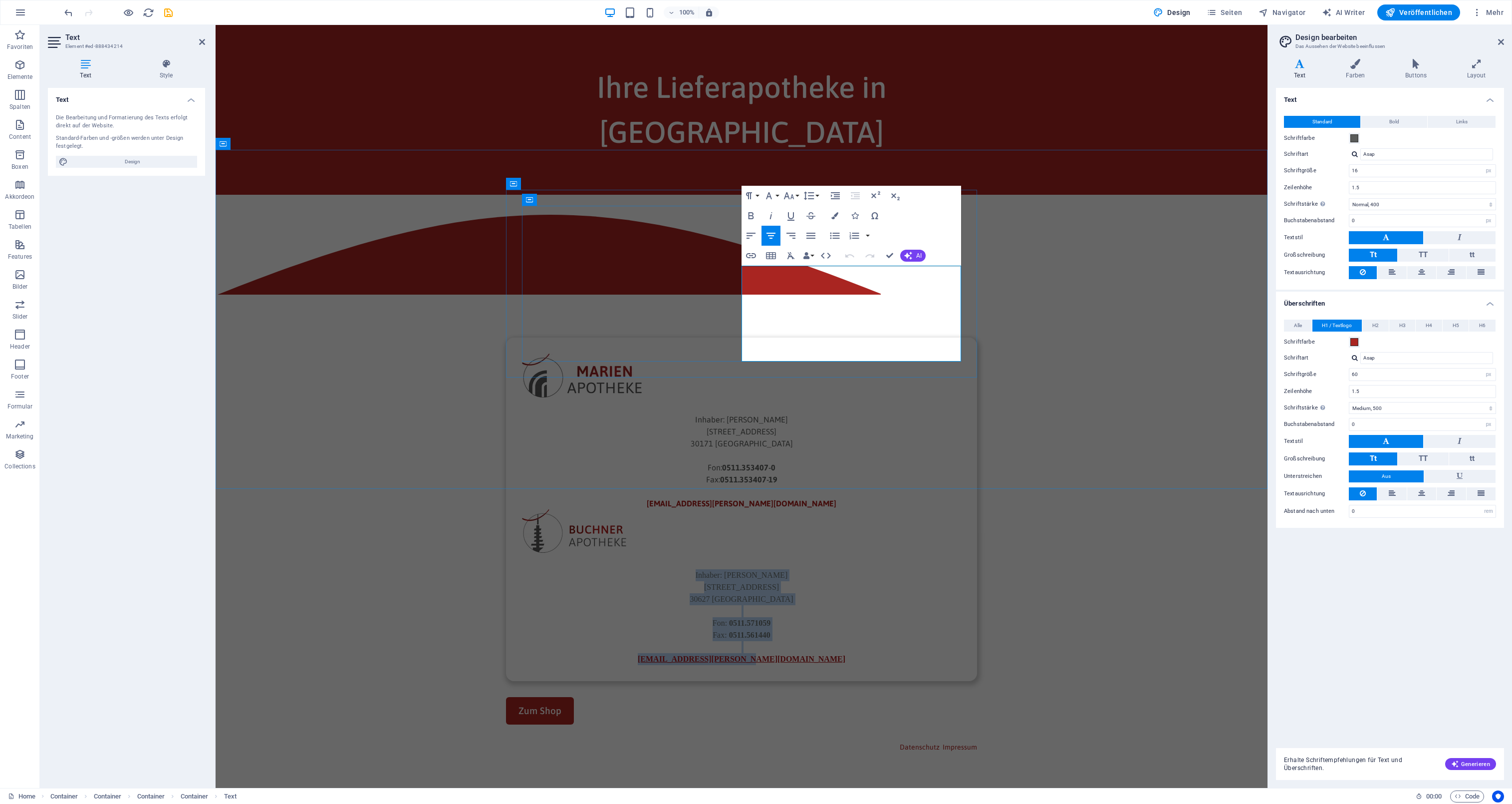
click at [941, 617] on p "Fon: 0511.571059" at bounding box center [741, 623] width 439 height 12
click at [779, 583] on span "[STREET_ADDRESS]" at bounding box center [741, 587] width 75 height 8
click at [828, 255] on icon "button" at bounding box center [826, 255] width 12 height 12
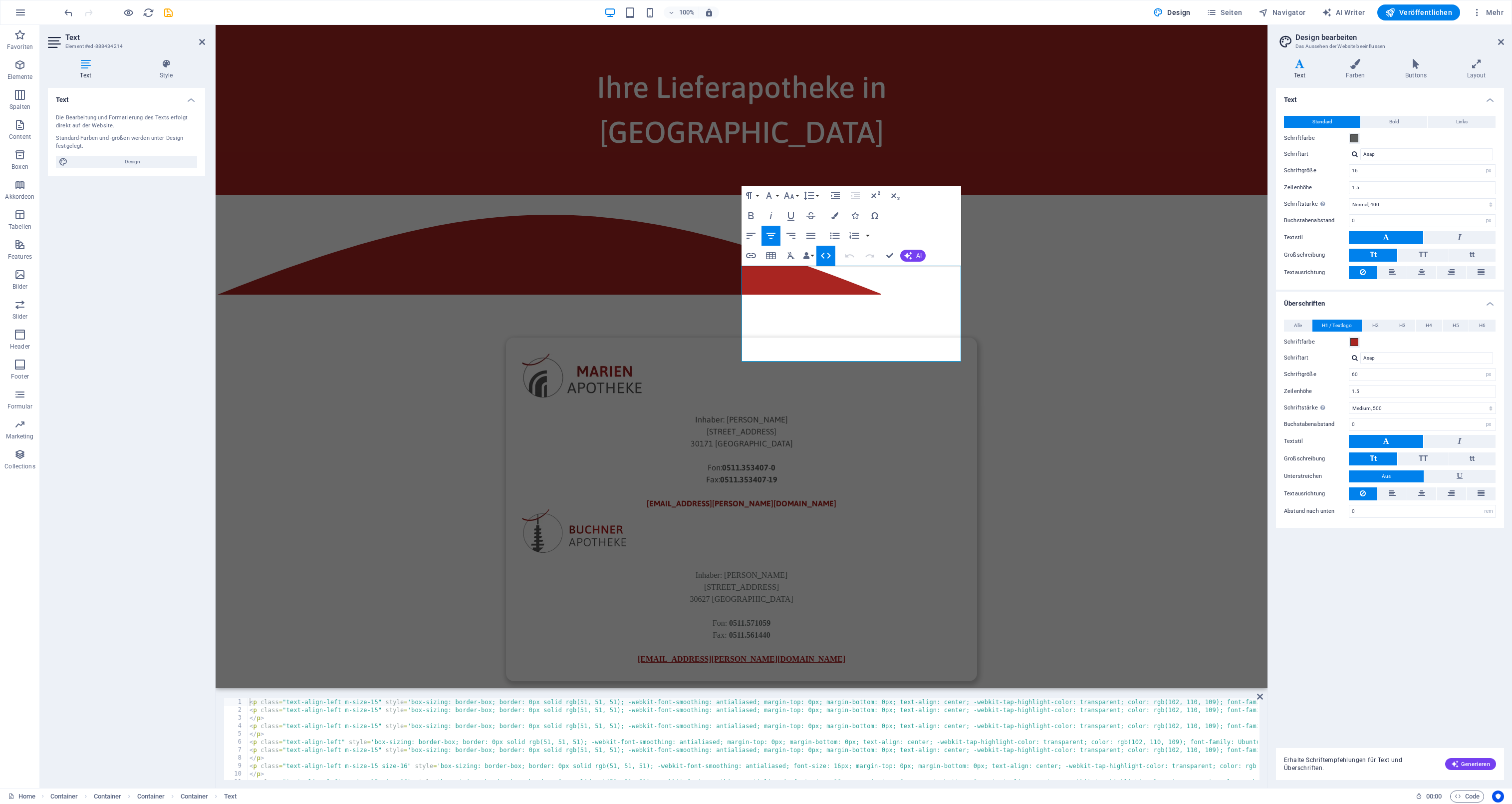
type textarea "<p class="text-align-left" style='box-sizing: border-box; border: 0px solid rgb…"
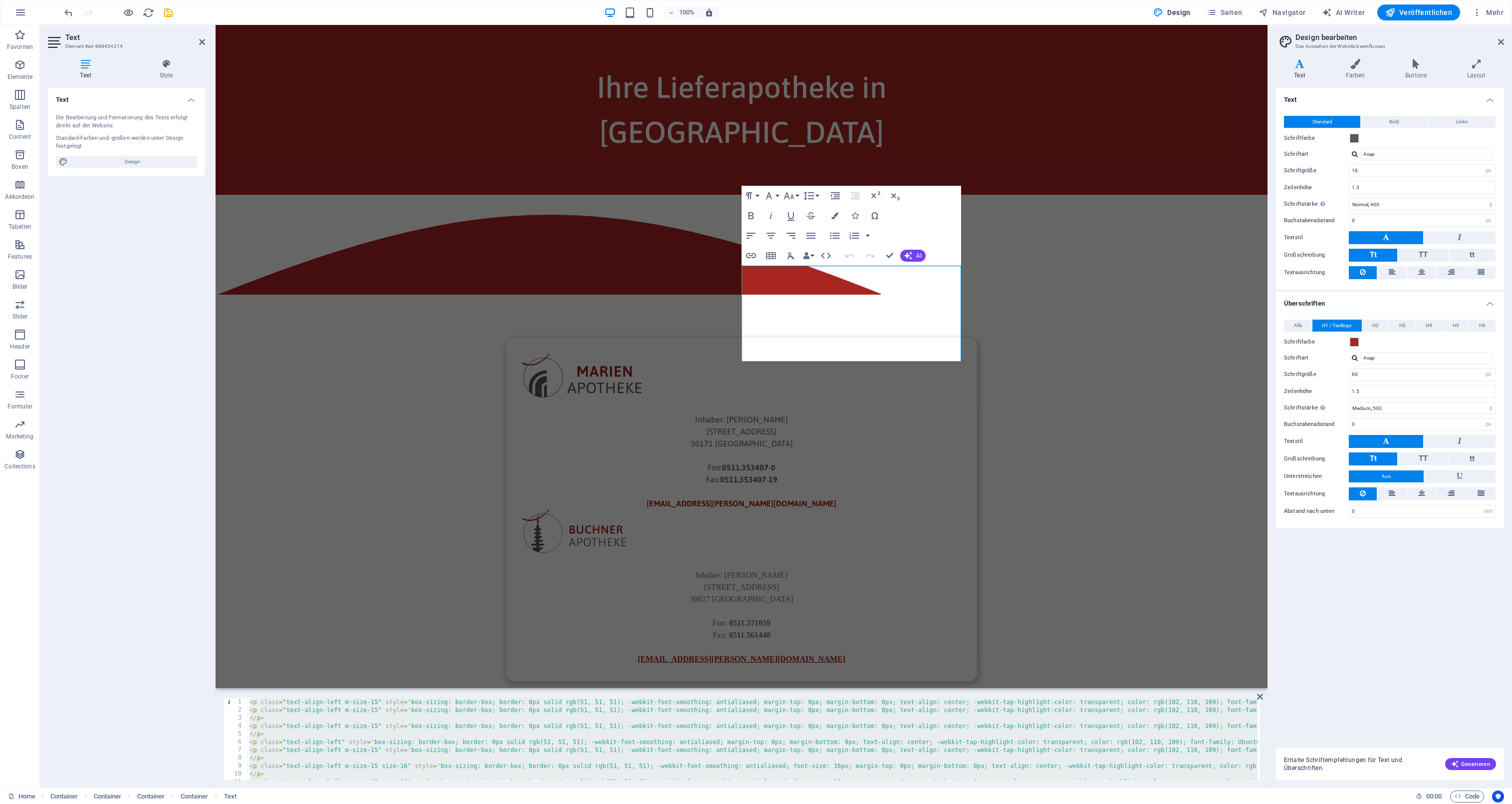
type textarea "Inhaber: [PERSON_NAME] [STREET_ADDRESS] Fon: [PHONE_NUMBER] Fax: [PHONE_NUMBER]…"
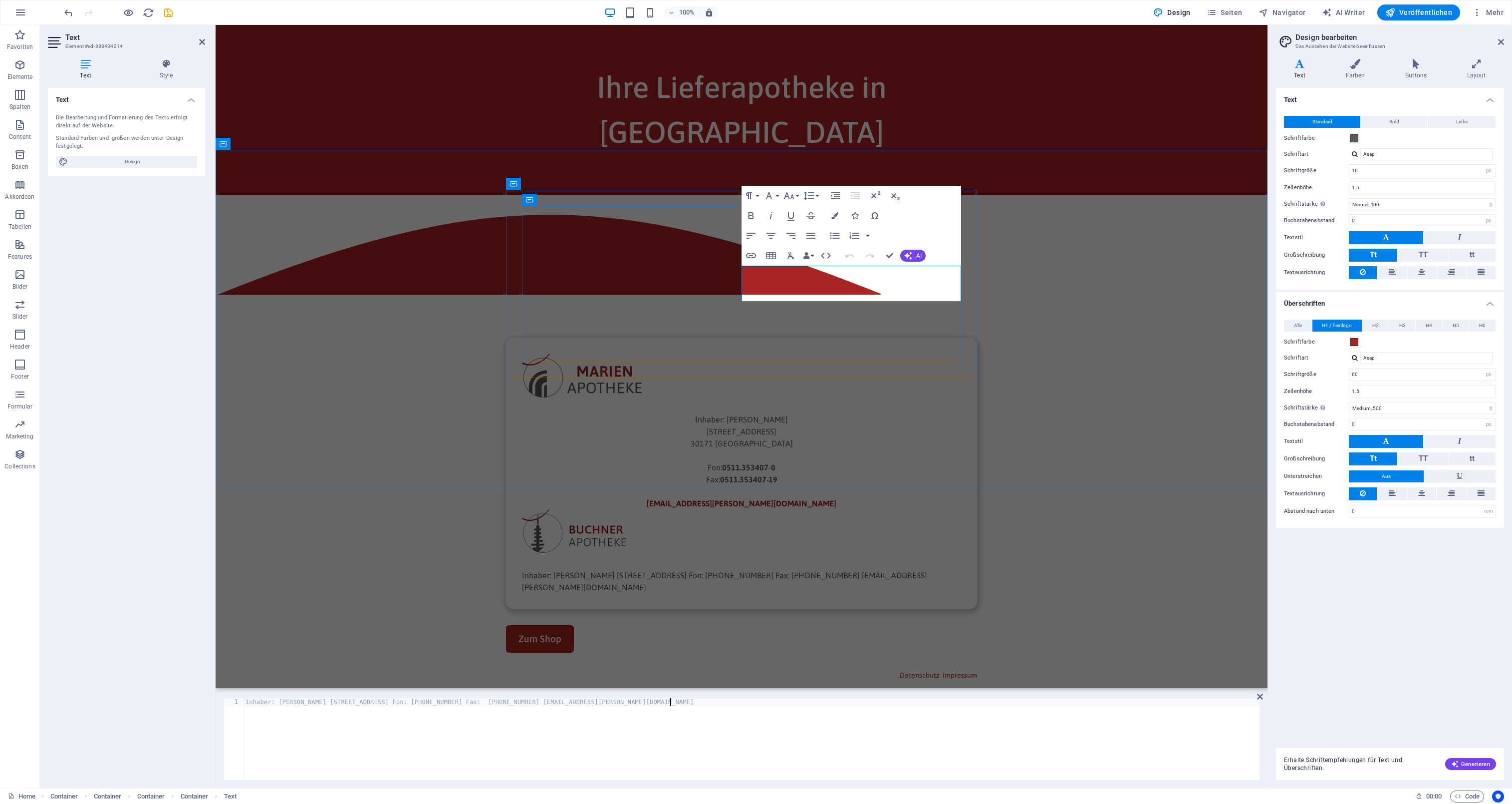
click at [870, 569] on div "Inhaber: [PERSON_NAME] [STREET_ADDRESS] Fon: [PHONE_NUMBER] Fax: [PHONE_NUMBER]…" at bounding box center [741, 581] width 439 height 24
click at [752, 192] on icon "button" at bounding box center [749, 195] width 12 height 12
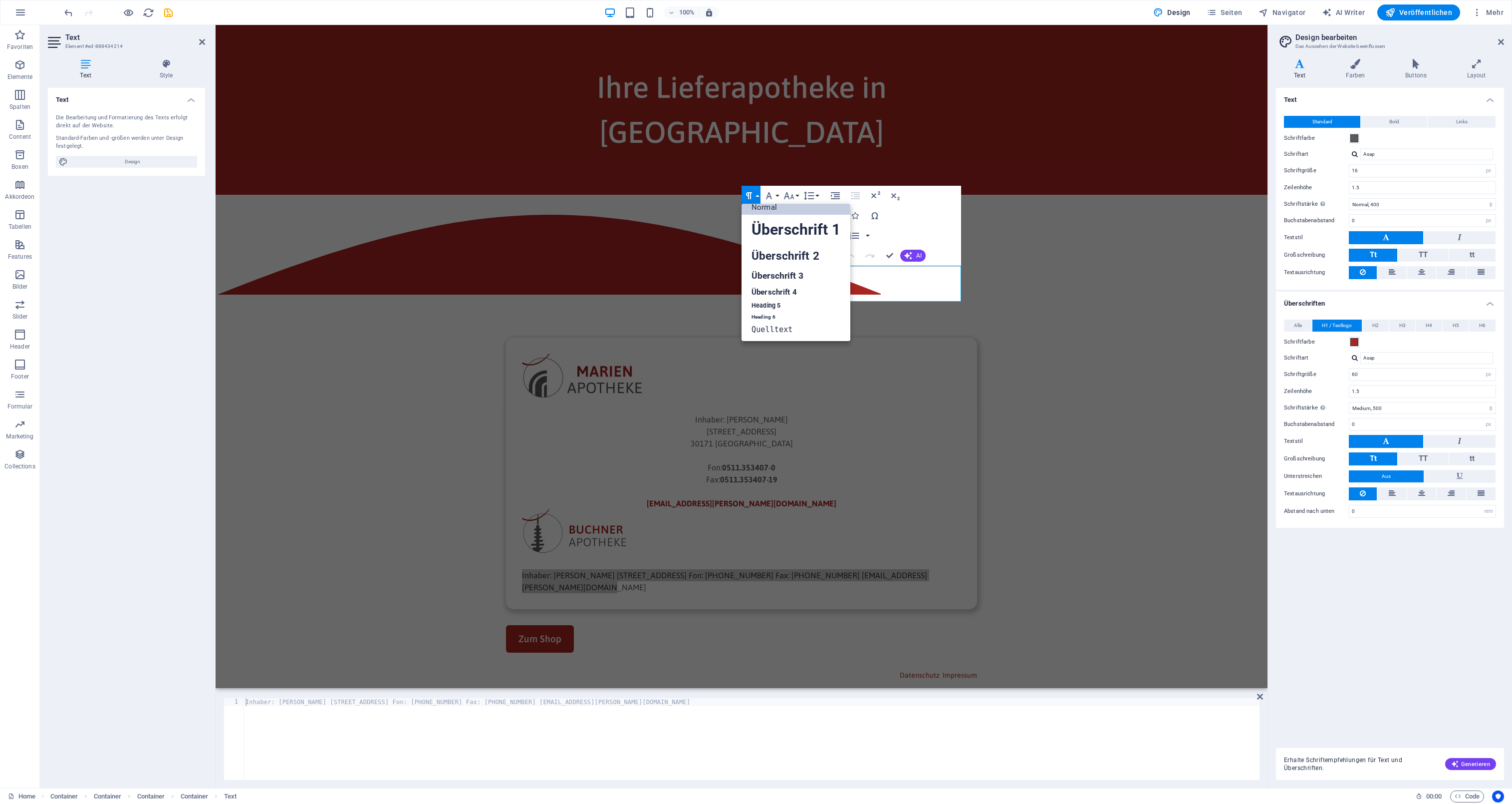
scroll to position [8, 0]
click at [772, 206] on link "Normal" at bounding box center [796, 207] width 109 height 15
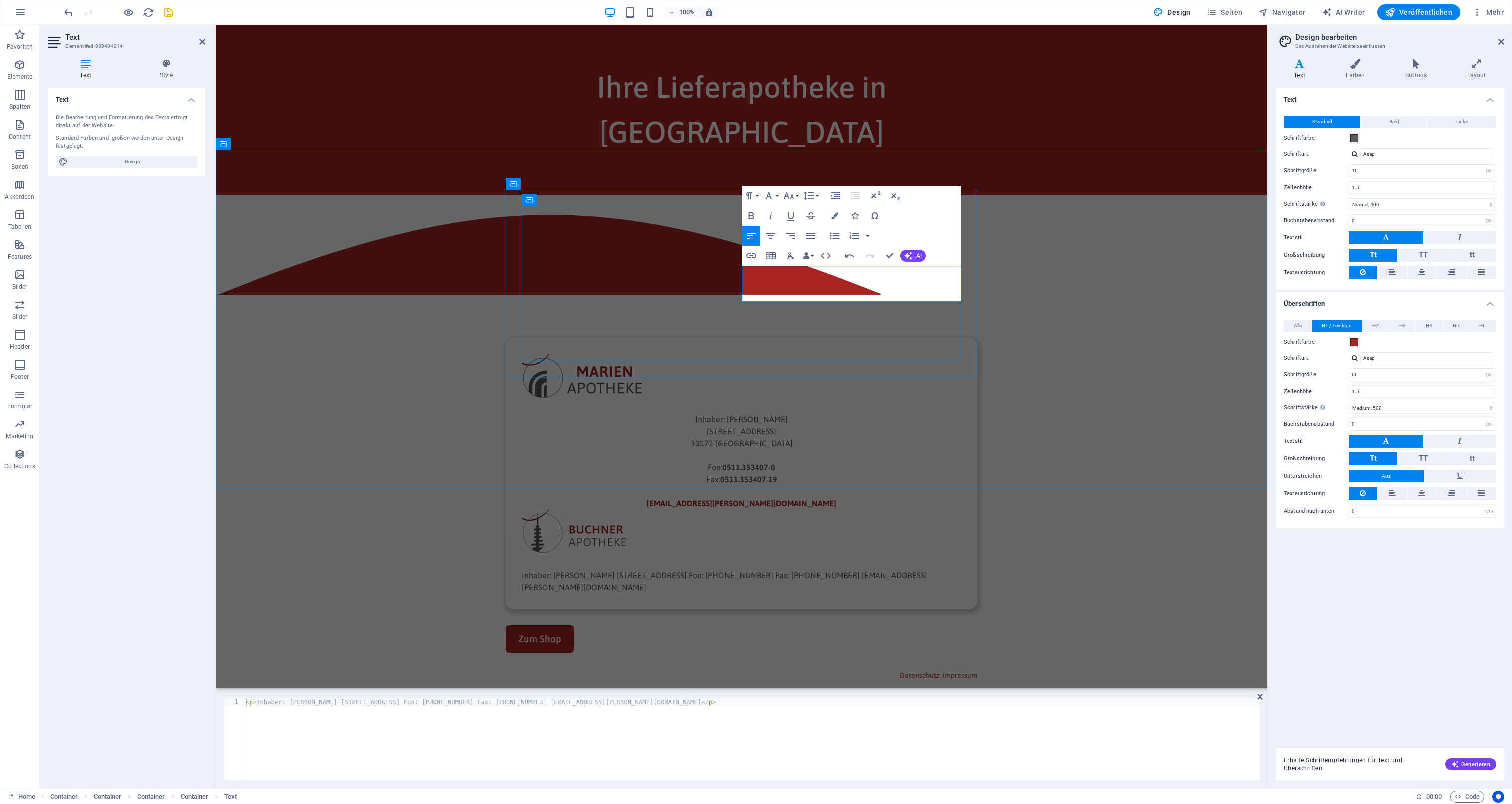
drag, startPoint x: 818, startPoint y: 273, endPoint x: 842, endPoint y: 289, distance: 28.8
click at [819, 569] on p "Inhaber: [PERSON_NAME] [STREET_ADDRESS] Fon: [PHONE_NUMBER] Fax: [PHONE_NUMBER]…" at bounding box center [741, 581] width 439 height 24
click at [818, 569] on p "Inhaber: [PERSON_NAME] [STREET_ADDRESS] Fon: [PHONE_NUMBER] Fax: [PHONE_NUMBER]…" at bounding box center [741, 587] width 439 height 36
click at [802, 569] on p "Inhaber: [PERSON_NAME] [STREET_ADDRESS] Fon: [PHONE_NUMBER] Fax: [PHONE_NUMBER]…" at bounding box center [741, 587] width 439 height 36
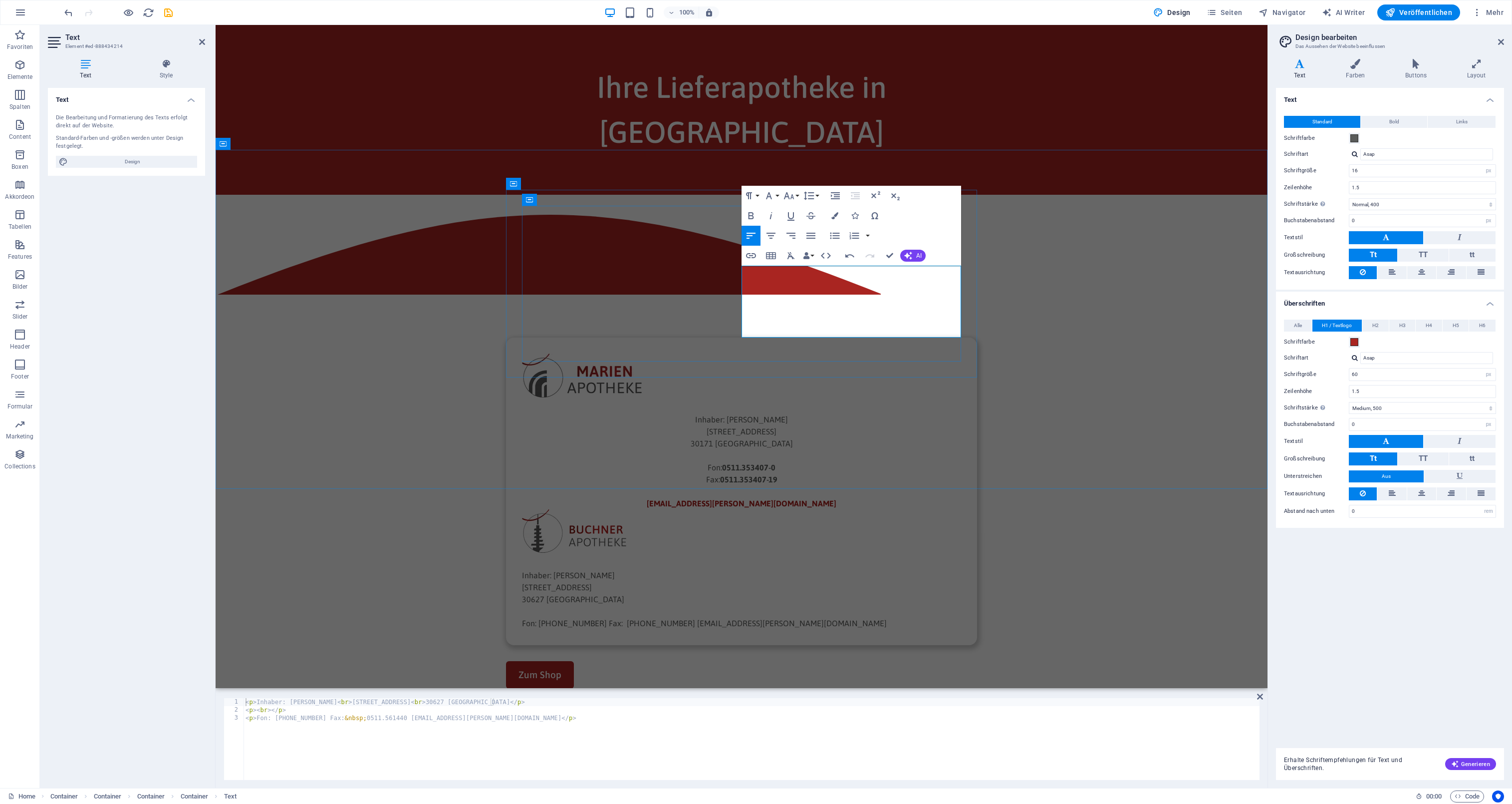
click at [804, 617] on p "Fon: [PHONE_NUMBER] Fax: [PHONE_NUMBER] [EMAIL_ADDRESS][PERSON_NAME][DOMAIN_NAM…" at bounding box center [741, 623] width 439 height 12
click at [804, 629] on p "Fax: [PHONE_NUMBER] [EMAIL_ADDRESS][PERSON_NAME][DOMAIN_NAME]" at bounding box center [741, 635] width 439 height 12
copy p "[EMAIL_ADDRESS][PERSON_NAME][DOMAIN_NAME]"
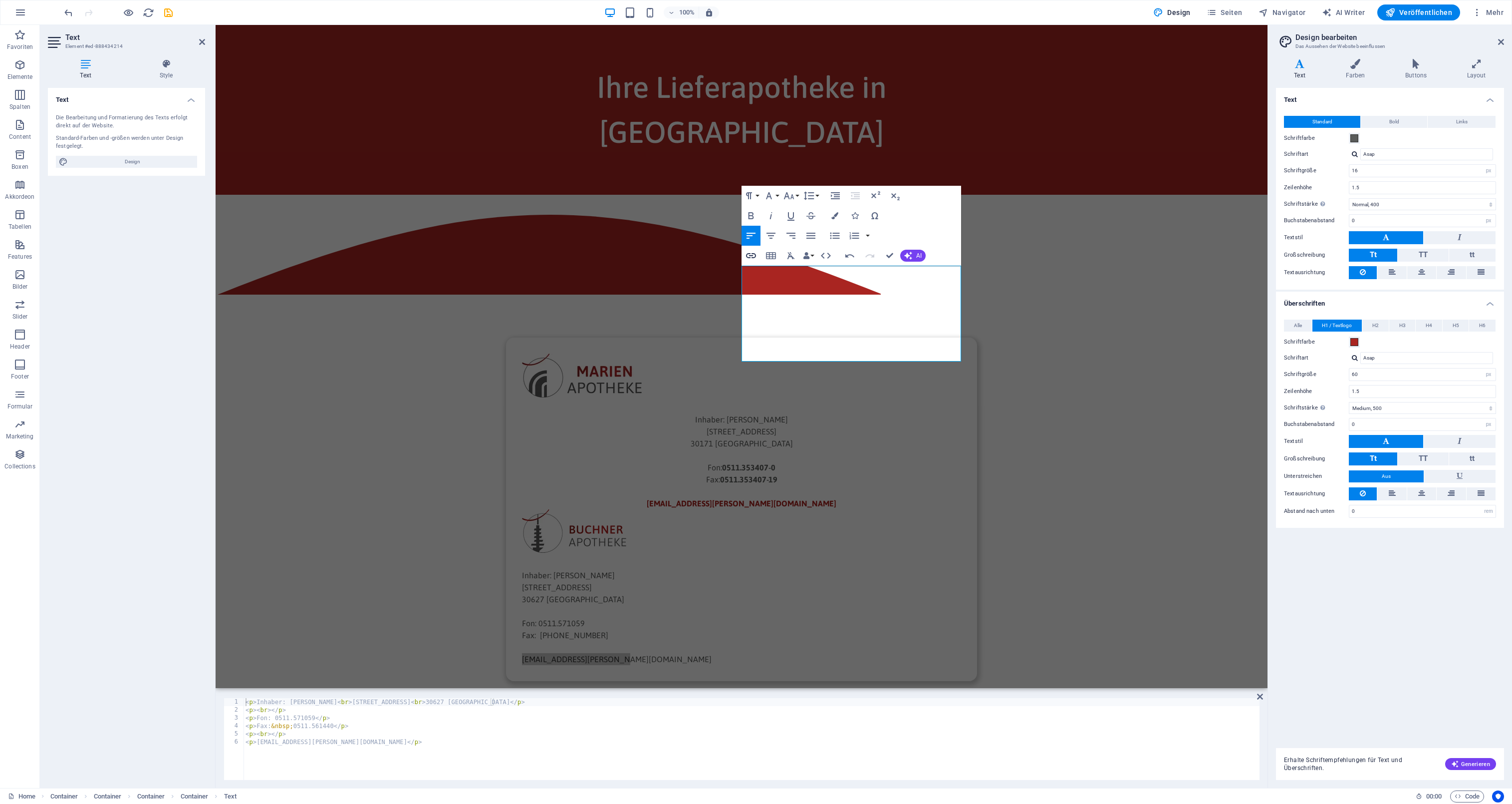
click at [748, 254] on icon "button" at bounding box center [751, 255] width 10 height 5
type input "mailto:[EMAIL_ADDRESS][PERSON_NAME][DOMAIN_NAME]"
click at [886, 360] on button "Einfügen" at bounding box center [884, 358] width 35 height 12
click at [867, 641] on p at bounding box center [741, 647] width 439 height 12
drag, startPoint x: 852, startPoint y: 354, endPoint x: 694, endPoint y: 350, distance: 158.1
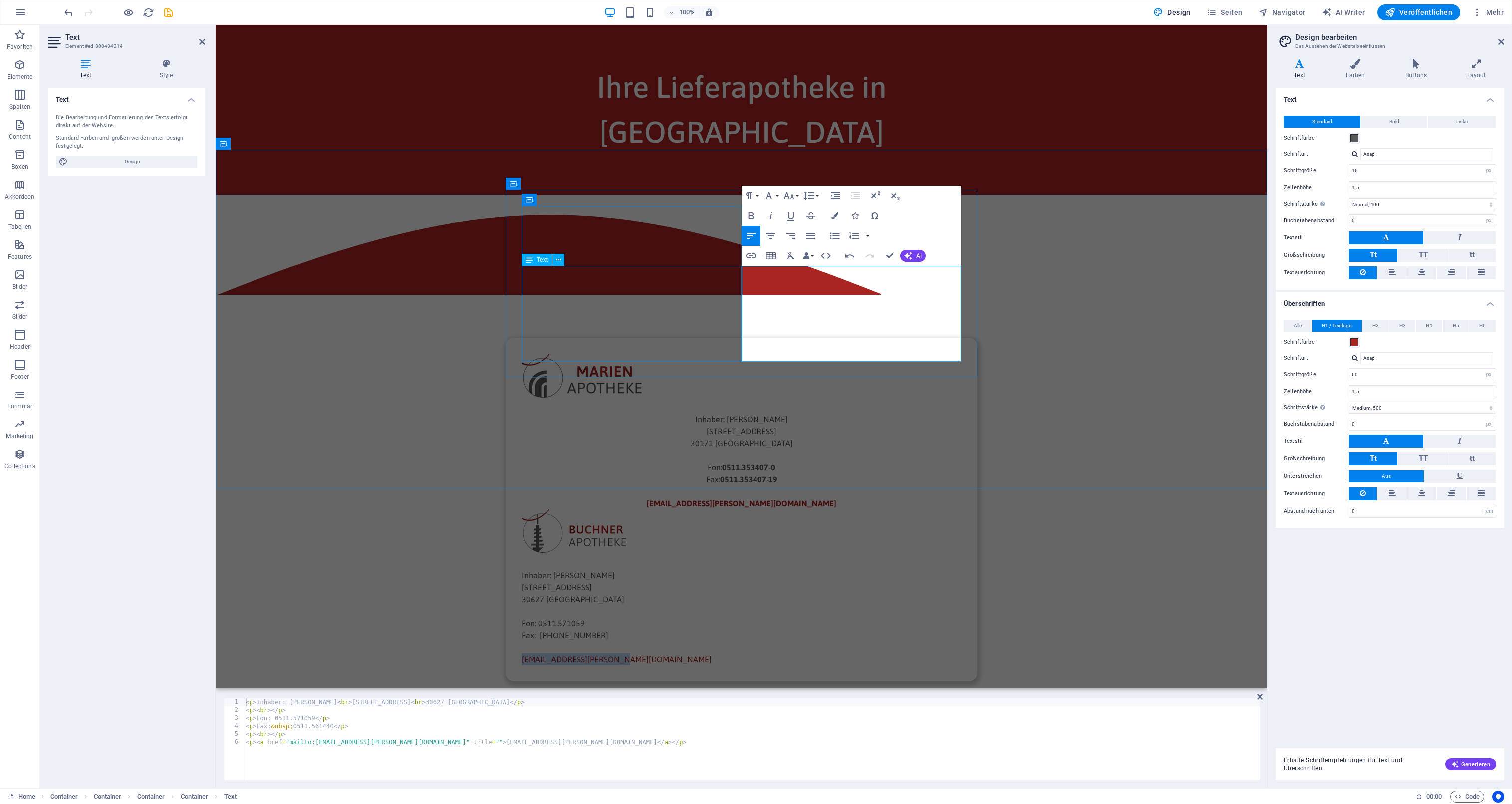
click at [694, 354] on div "Inhaber: [PERSON_NAME][GEOGRAPHIC_DATA][STREET_ADDRESS]: 0511.353407-0 Fax: 051…" at bounding box center [741, 509] width 439 height 311
copy link "[EMAIL_ADDRESS][PERSON_NAME][DOMAIN_NAME]"
drag, startPoint x: 758, startPoint y: 318, endPoint x: 804, endPoint y: 318, distance: 46.0
click at [804, 617] on p "Fon: 0511.571059" at bounding box center [741, 623] width 439 height 12
copy p "0511.571059"
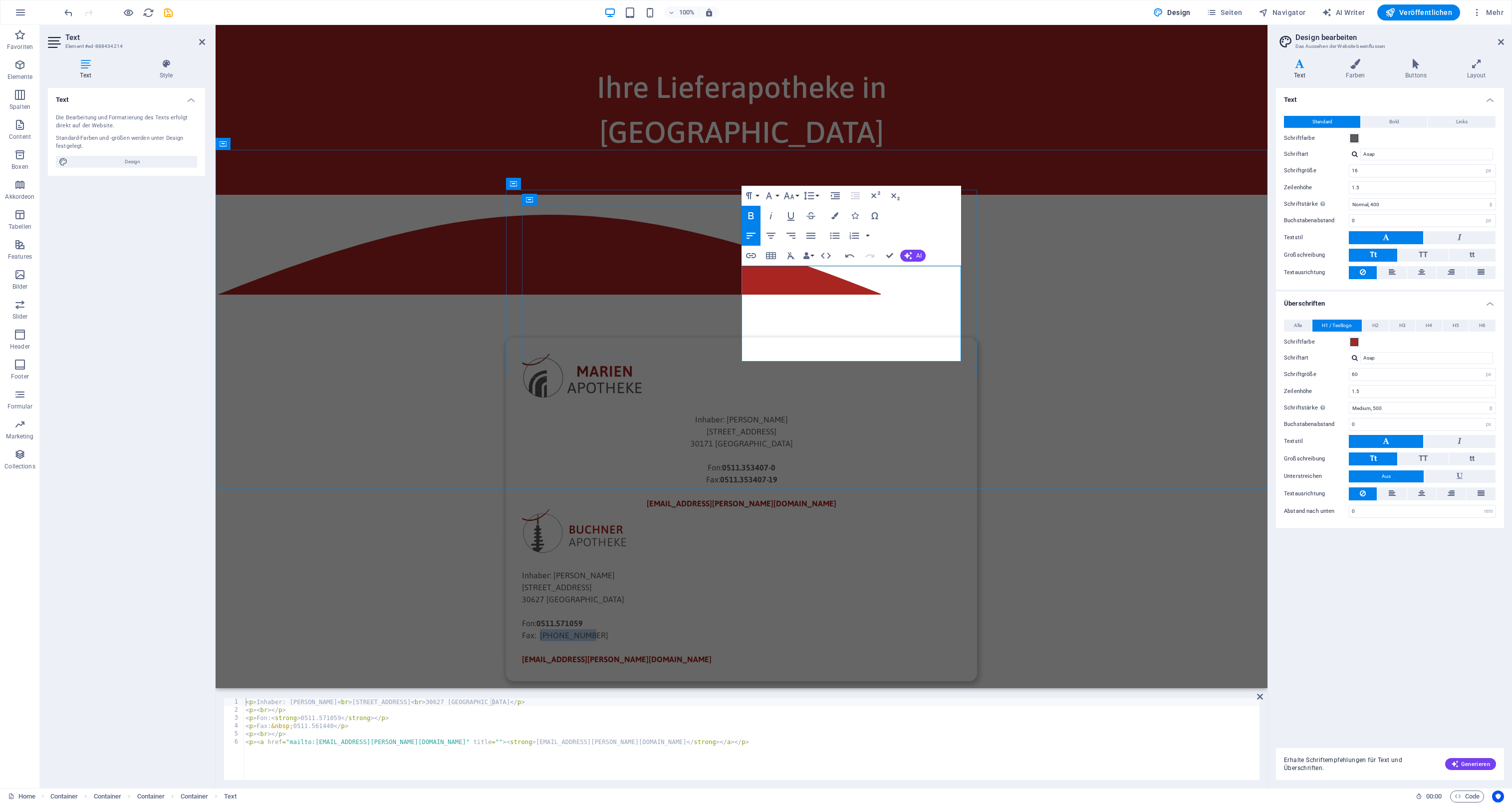
drag, startPoint x: 760, startPoint y: 333, endPoint x: 803, endPoint y: 334, distance: 43.0
click at [803, 629] on p "Fax: [PHONE_NUMBER]" at bounding box center [741, 635] width 439 height 12
copy p "0511.561440"
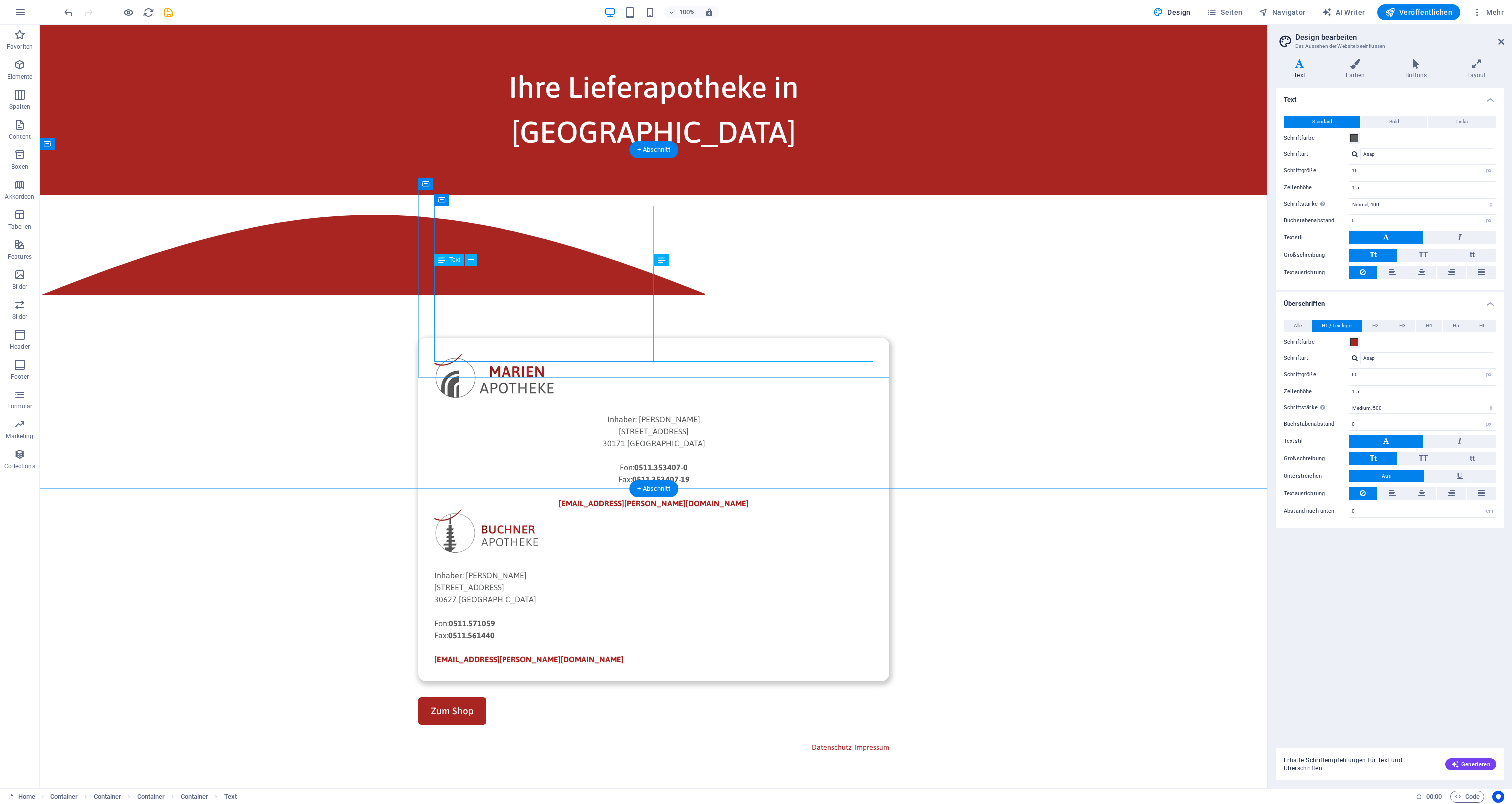
click at [588, 413] on div "Inhaber: [PERSON_NAME][GEOGRAPHIC_DATA][STREET_ADDRESS]: 0511.353407-0 Fax: 051…" at bounding box center [654, 461] width 439 height 96
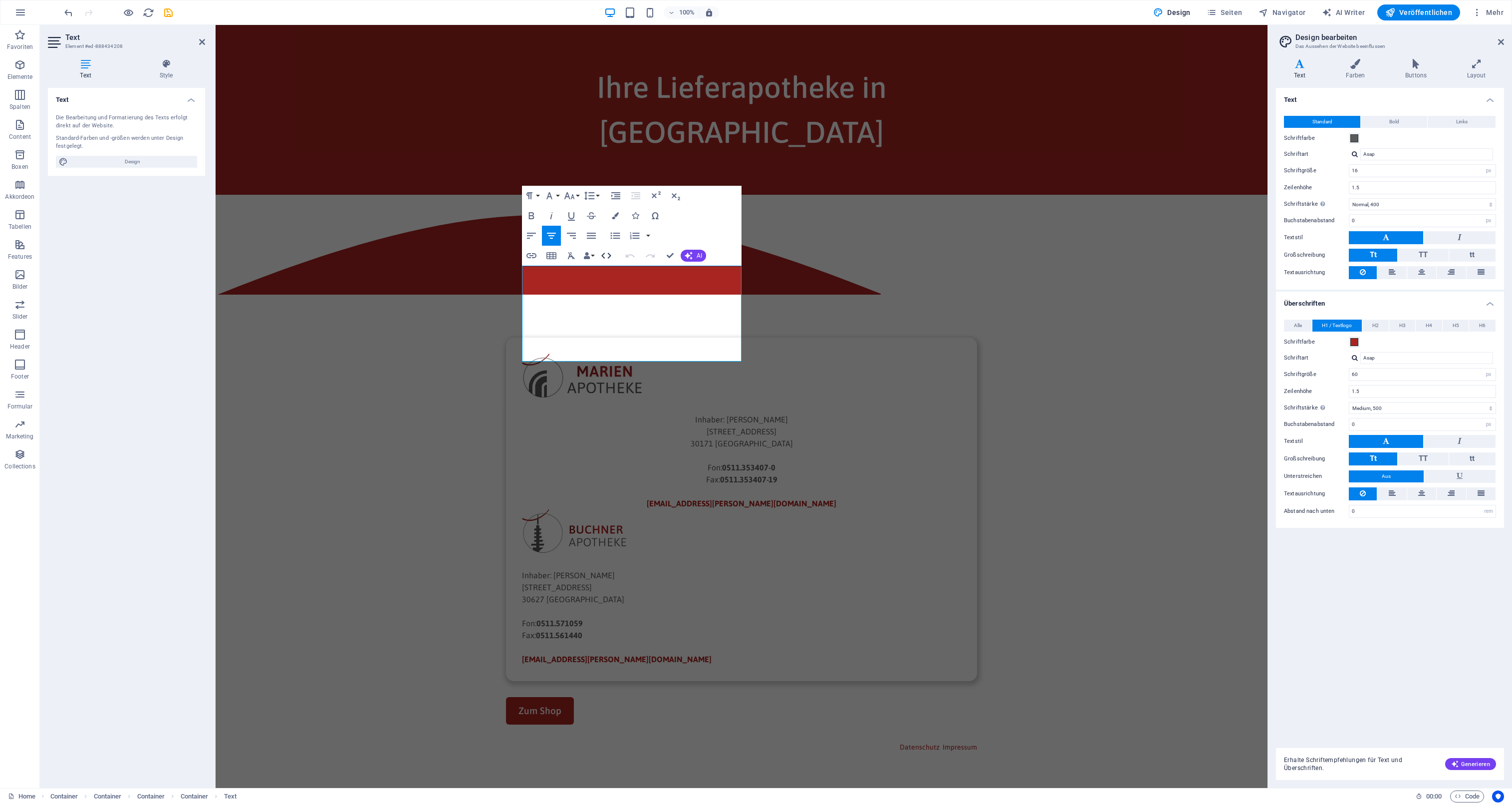
click at [600, 257] on icon "button" at bounding box center [606, 255] width 12 height 12
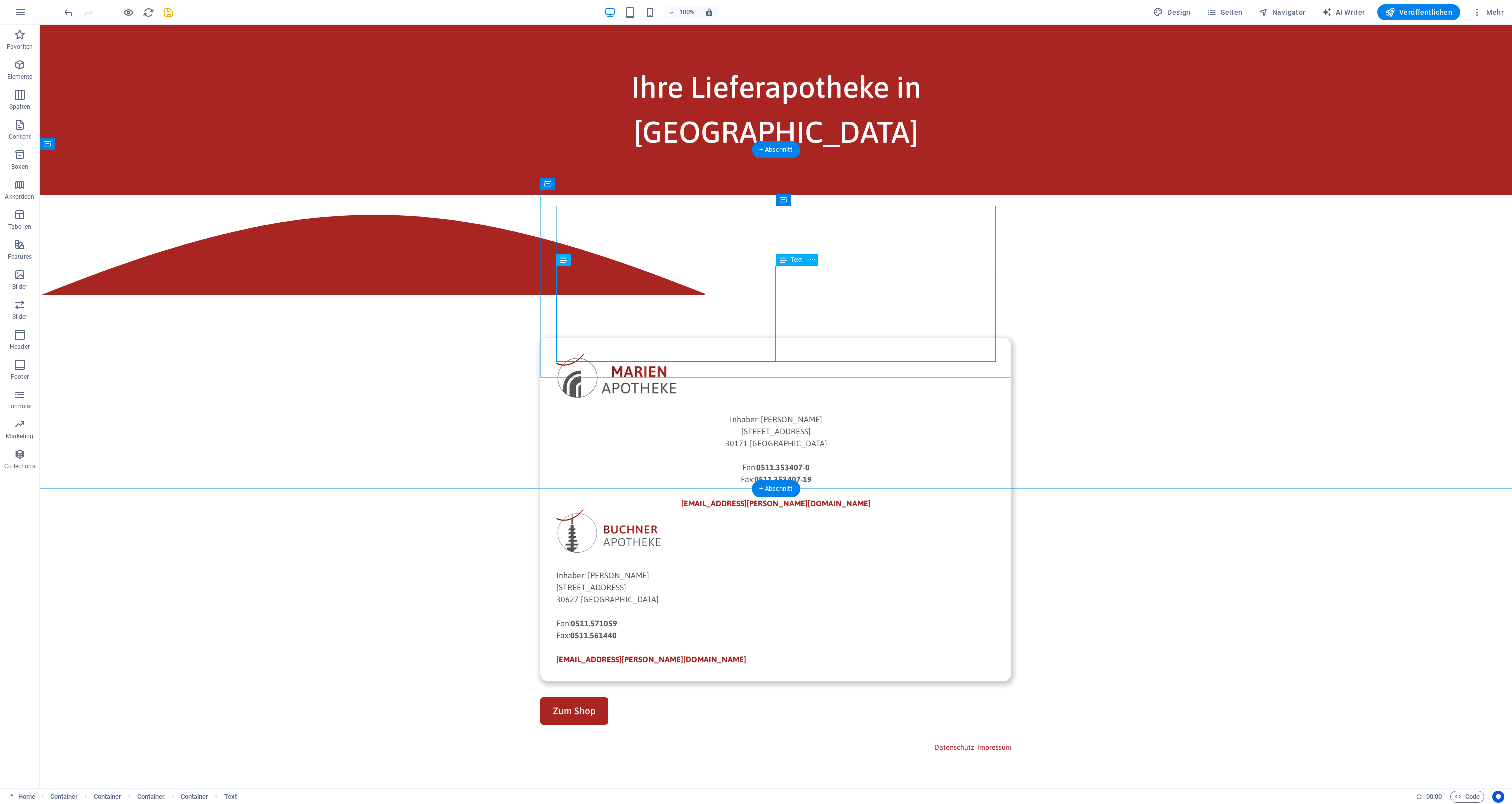
click at [808, 569] on div "Inhaber: [PERSON_NAME] [STREET_ADDRESS] Fon: [PHONE_NUMBER] Fax: [PHONE_NUMBER]…" at bounding box center [776, 617] width 439 height 96
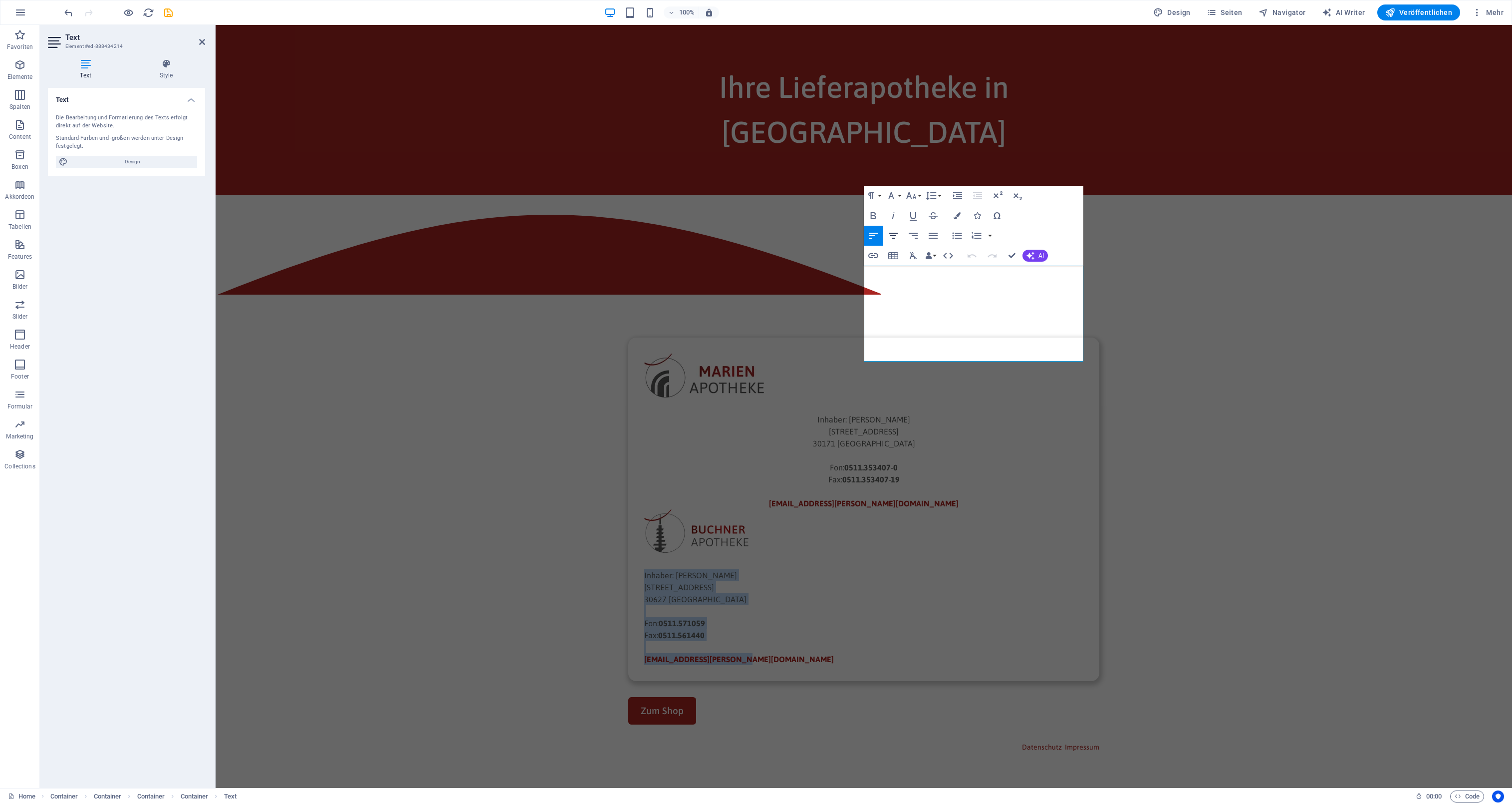
click at [892, 232] on icon "button" at bounding box center [893, 235] width 12 height 12
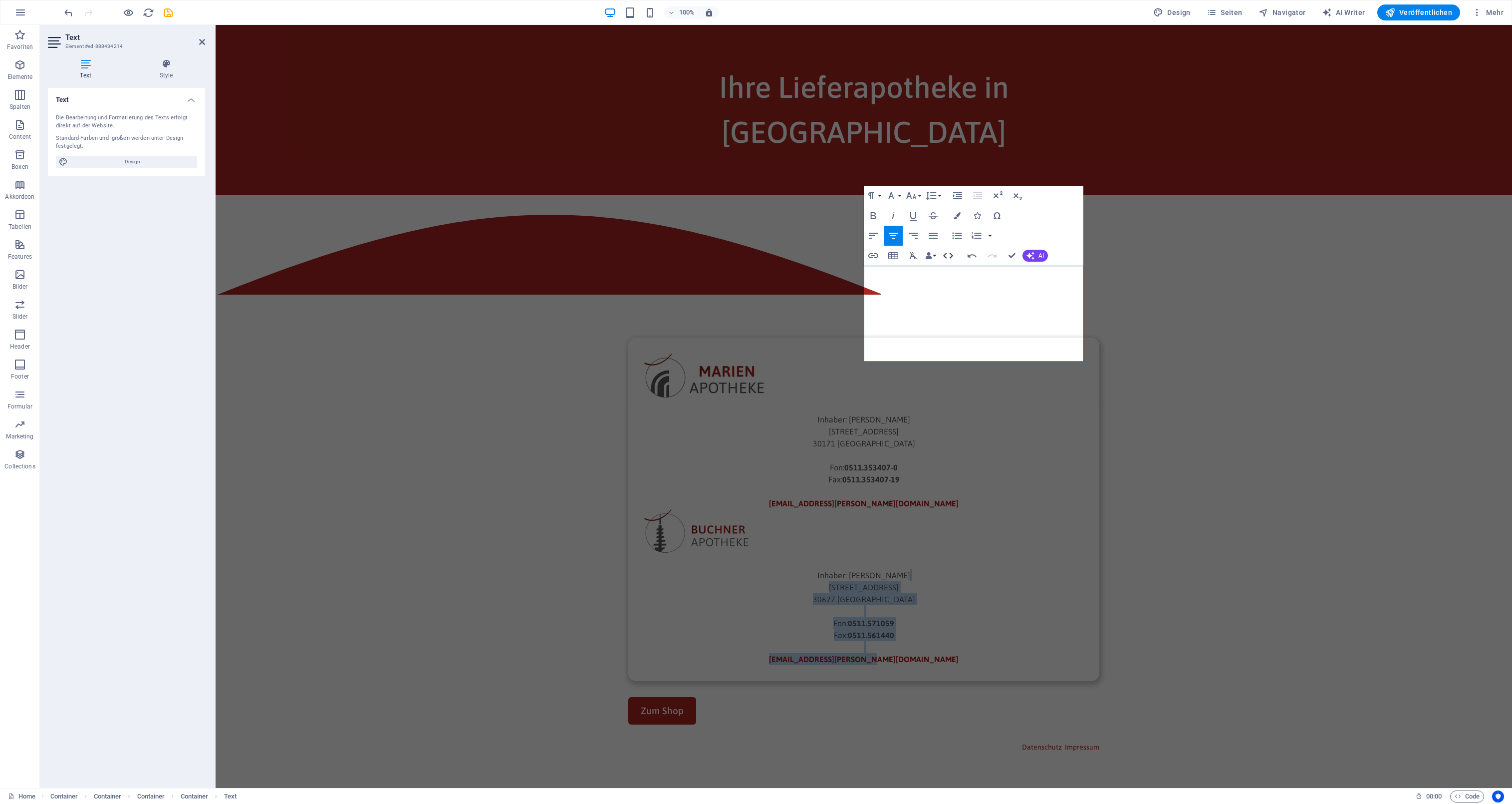
click at [940, 255] on button "HTML" at bounding box center [948, 255] width 19 height 20
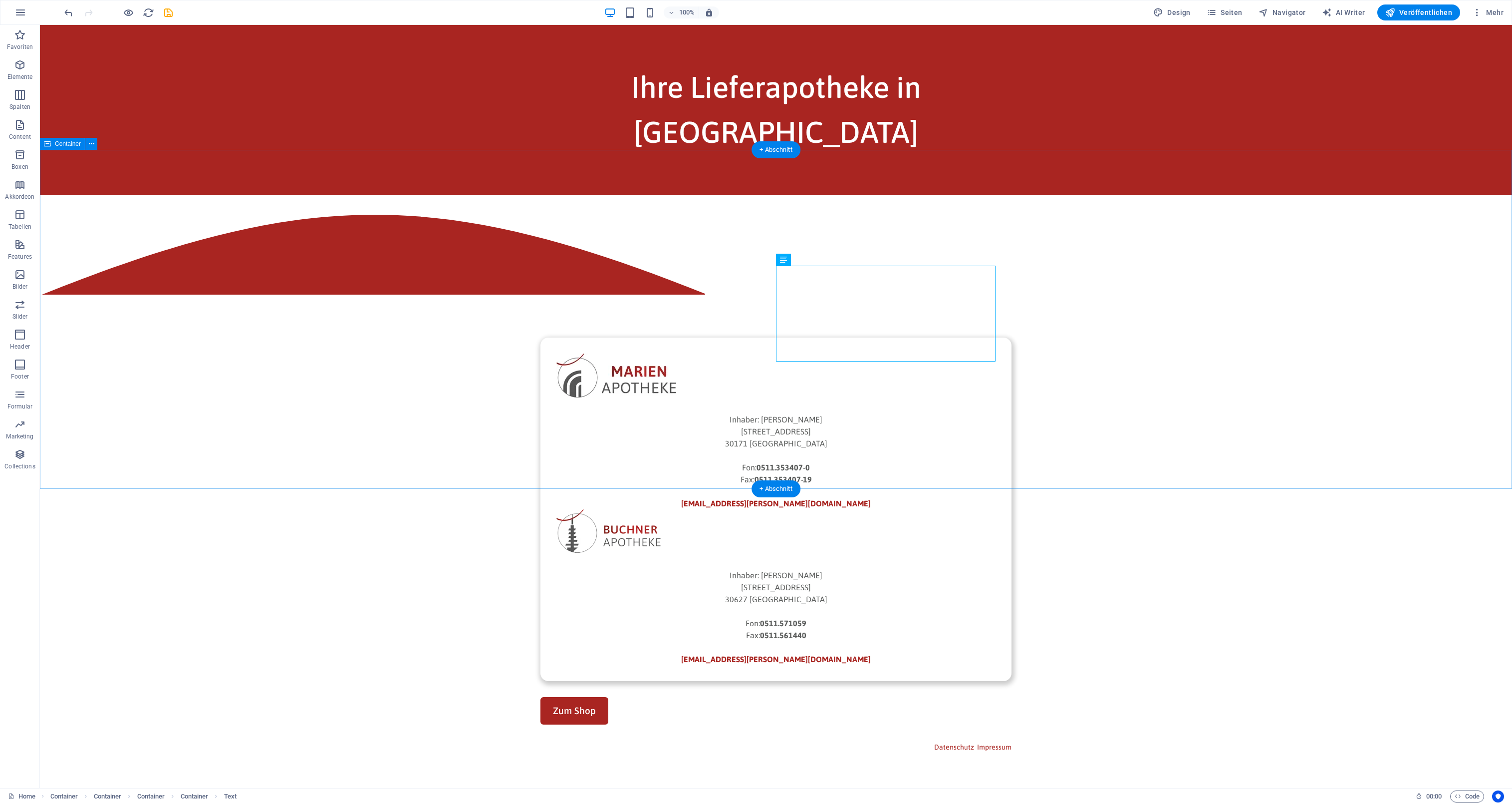
click at [1131, 344] on div "Inhaber: [PERSON_NAME][GEOGRAPHIC_DATA][STREET_ADDRESS]: 0511.353407-0 Fax: 051…" at bounding box center [776, 493] width 1472 height 597
click at [1180, 13] on span "Design" at bounding box center [1172, 12] width 38 height 10
select select "px"
select select "400"
select select "px"
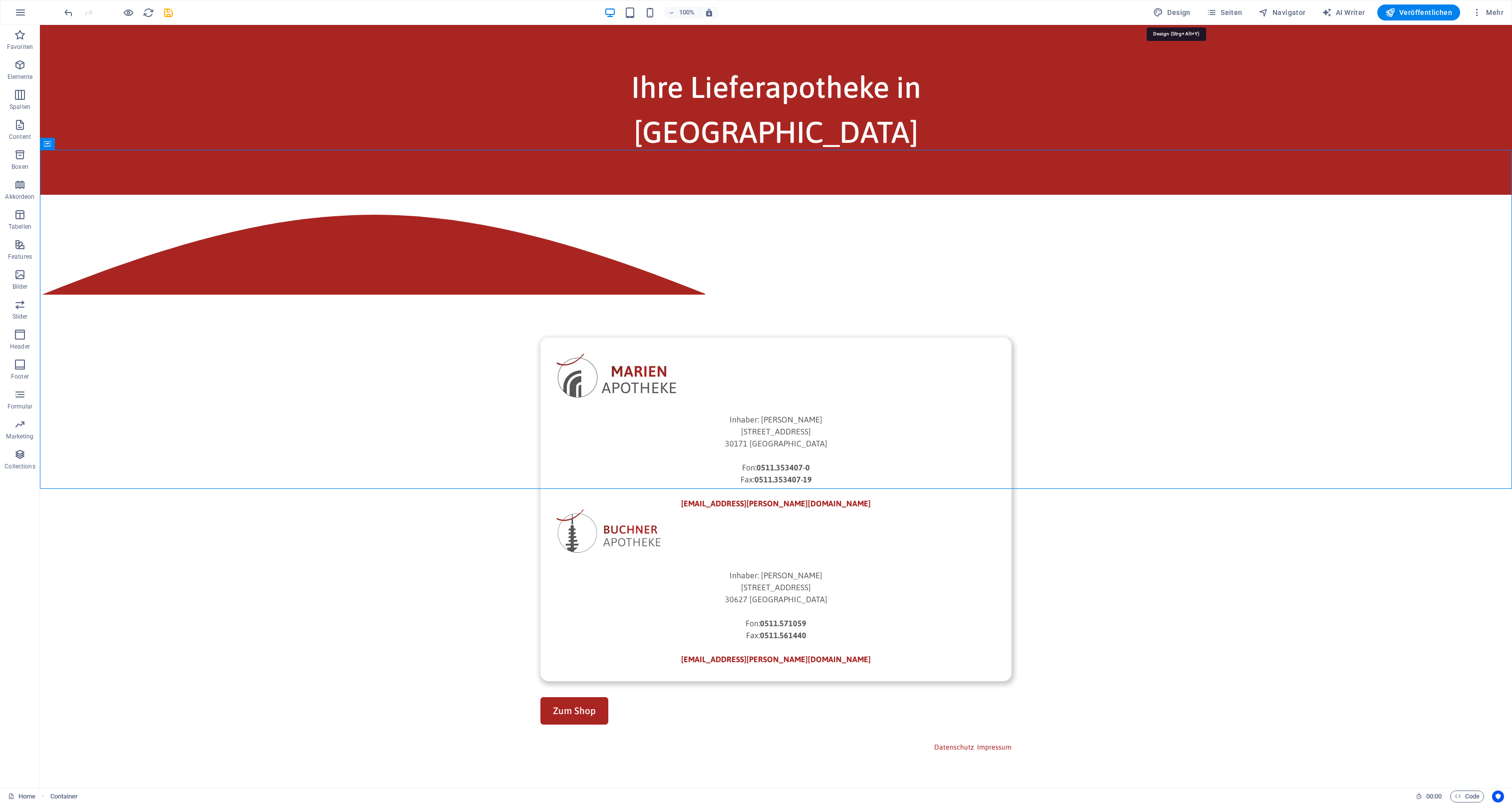
select select "px"
select select "500"
select select "px"
select select "rem"
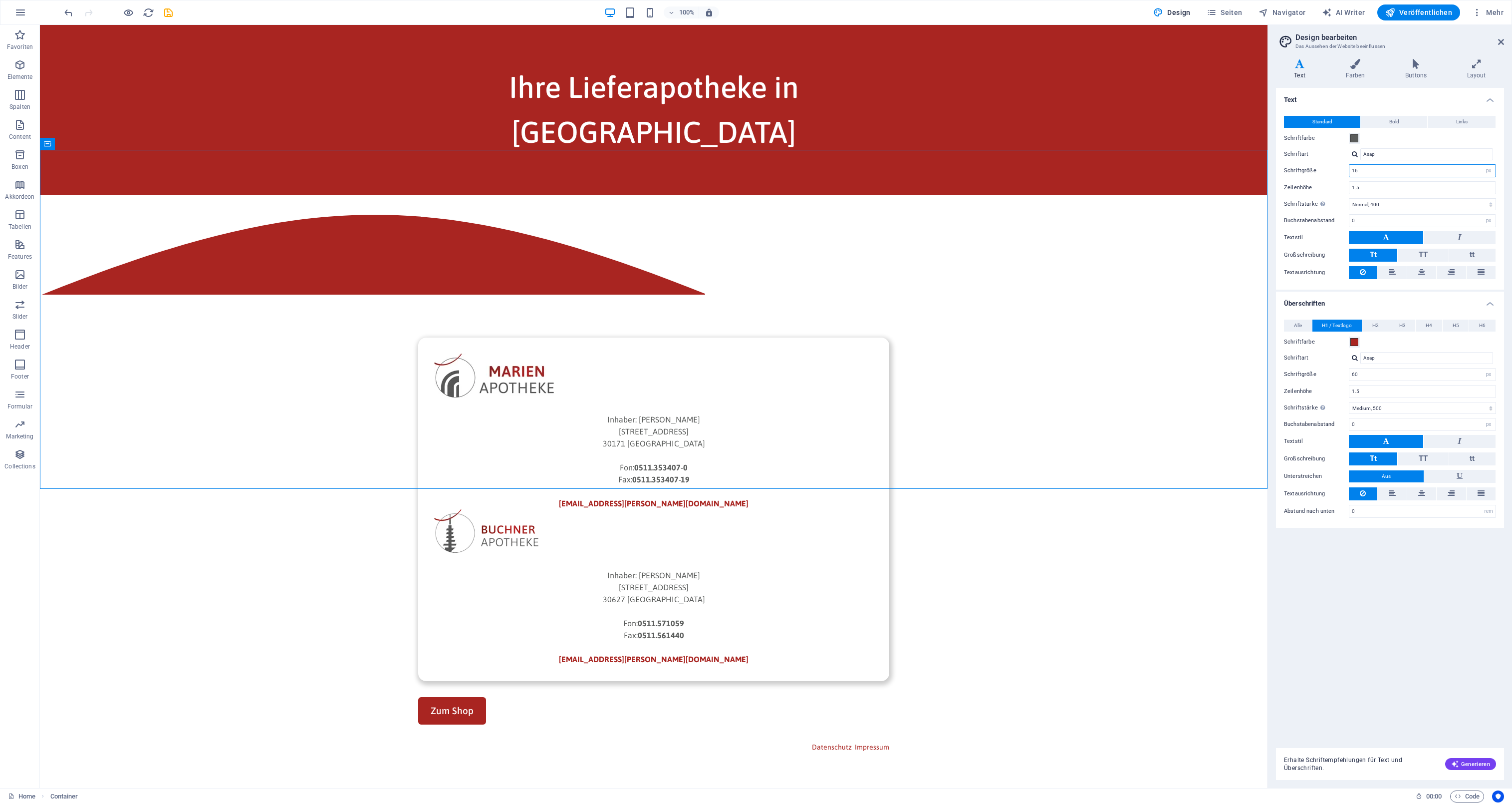
click at [1377, 170] on input "16" at bounding box center [1423, 171] width 146 height 12
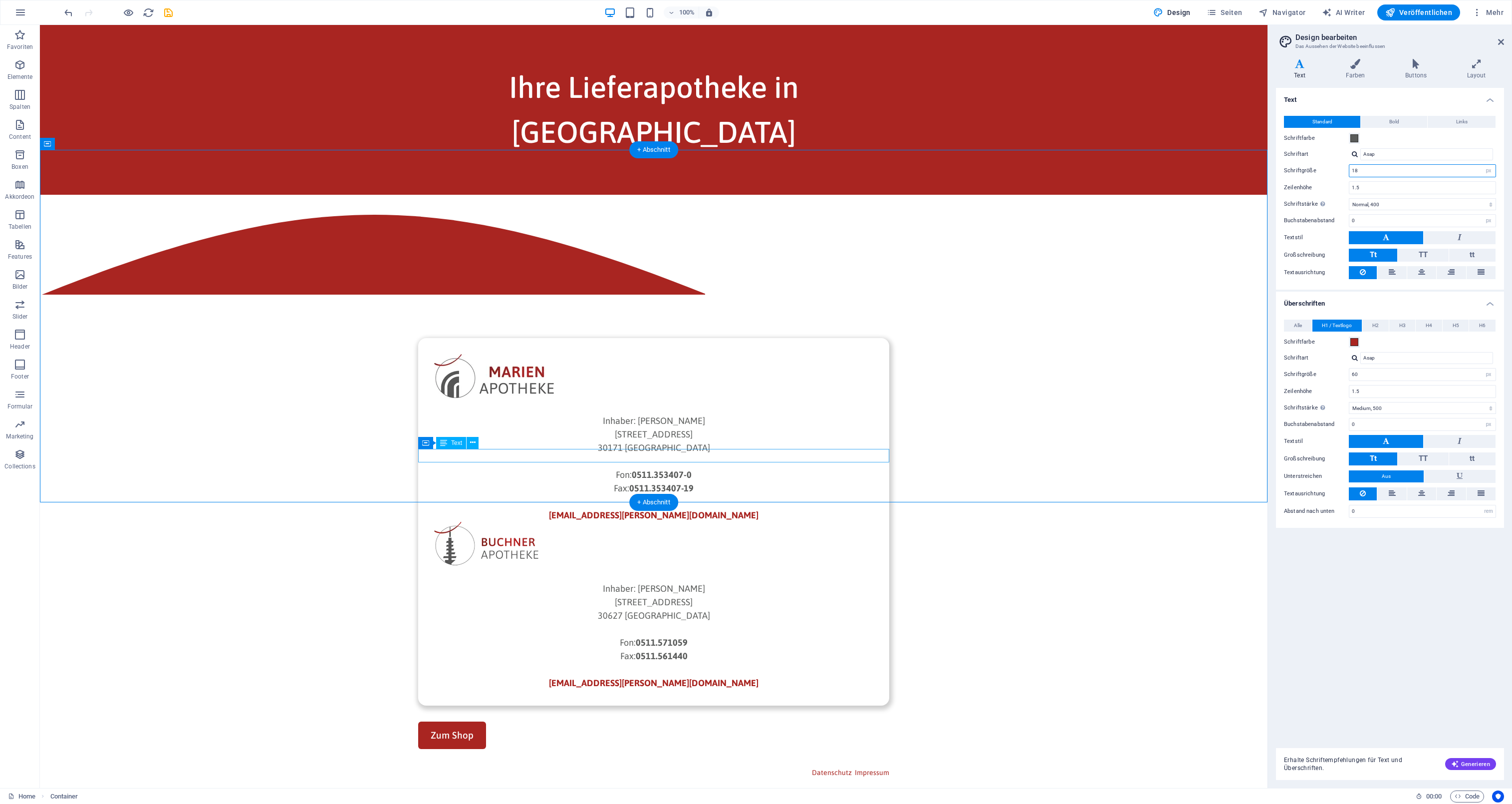
type input "18"
click at [796, 765] on div "Datenschutz Impressum" at bounding box center [654, 772] width 471 height 14
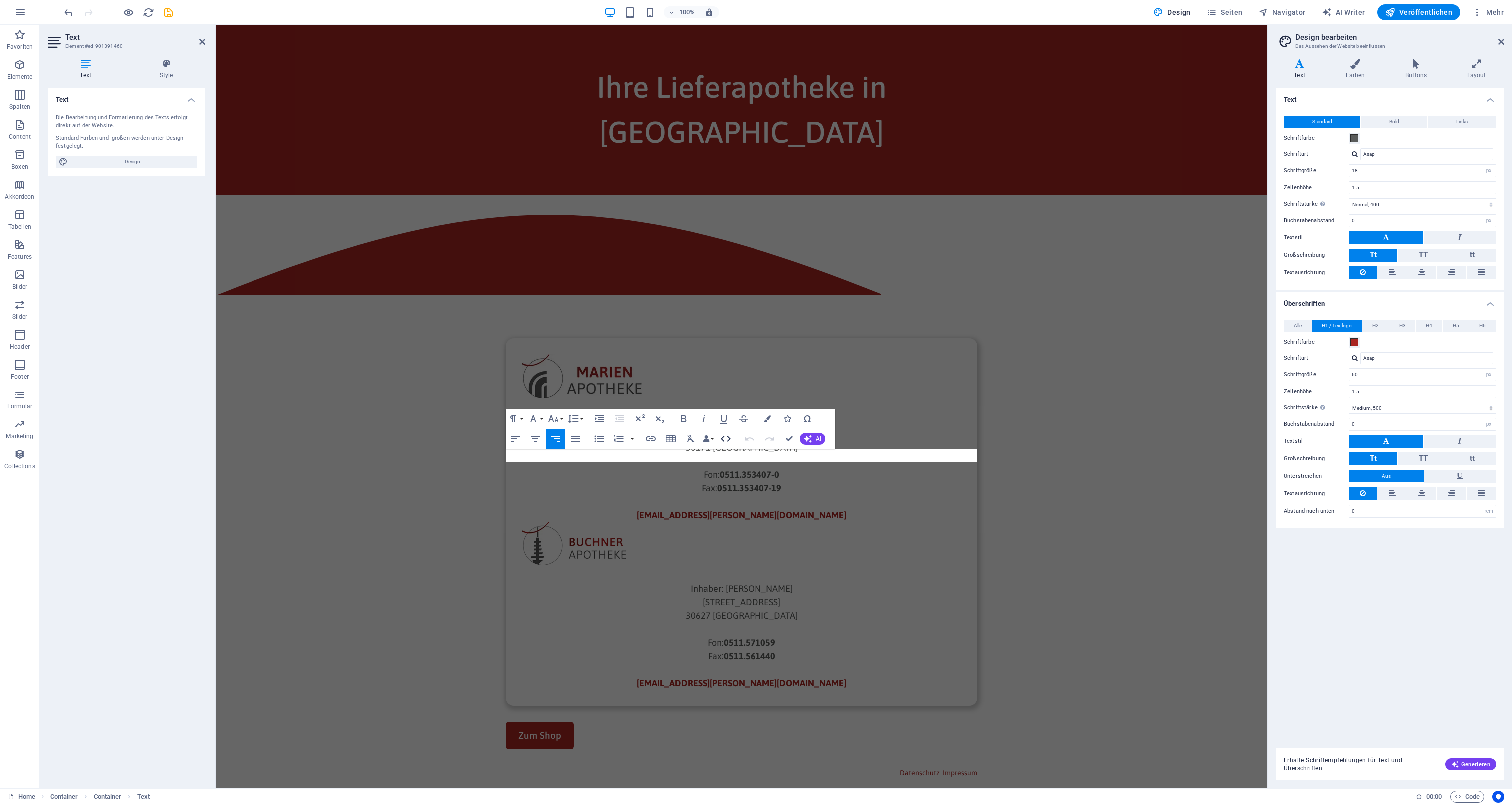
click at [720, 441] on icon "button" at bounding box center [725, 438] width 12 height 12
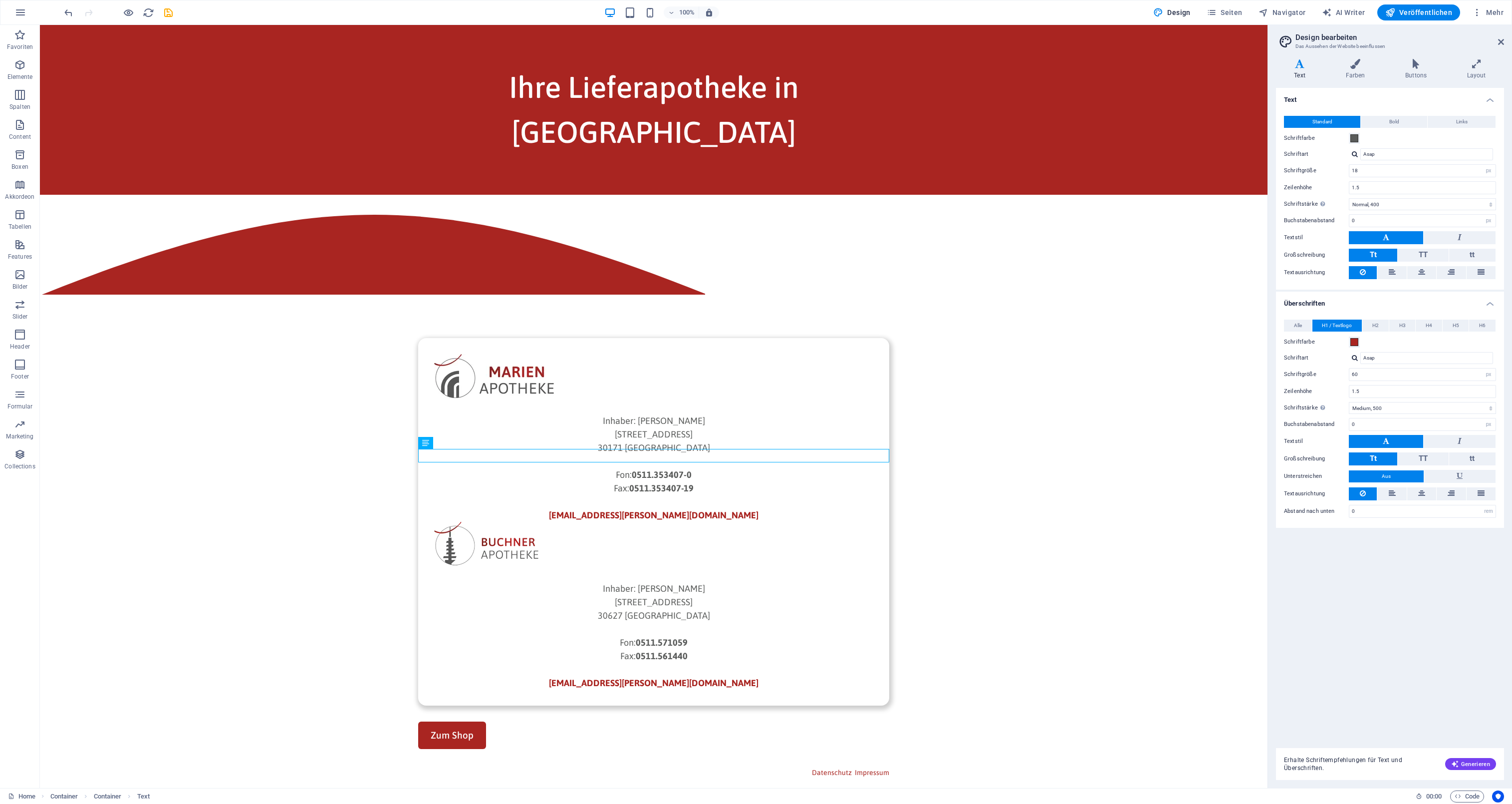
click at [825, 505] on html "Skip to main content Ihre Lieferapotheke in [GEOGRAPHIC_DATA] Inhaber: [PERSON_…" at bounding box center [654, 421] width 1228 height 793
click at [673, 722] on div "Zum Shop" at bounding box center [654, 735] width 471 height 28
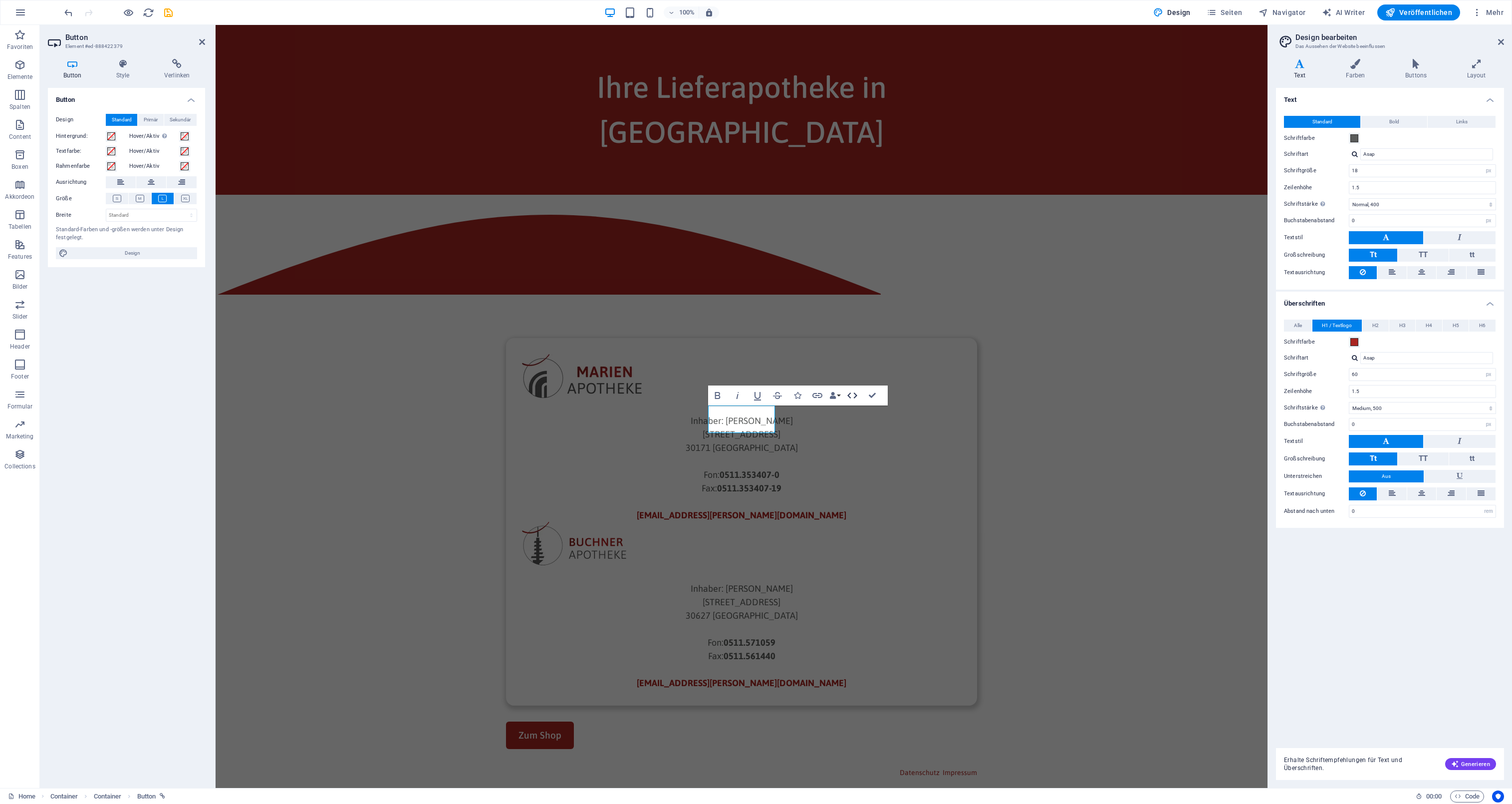
click at [851, 394] on icon "button" at bounding box center [852, 396] width 12 height 12
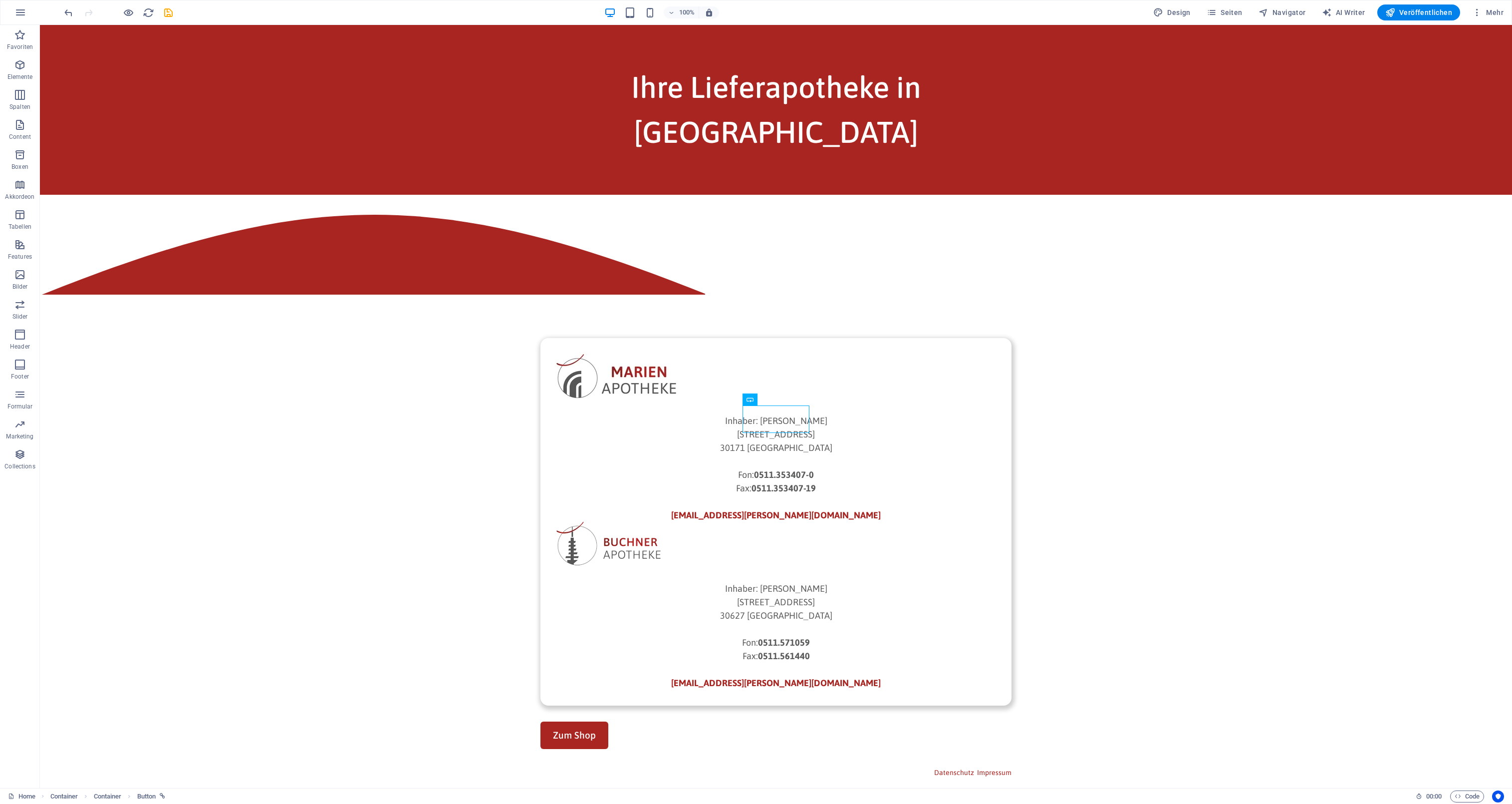
click at [857, 567] on html "Skip to main content Ihre Lieferapotheke in [GEOGRAPHIC_DATA] Inhaber: [PERSON_…" at bounding box center [776, 421] width 1472 height 793
click at [172, 14] on icon "save" at bounding box center [169, 13] width 12 height 12
click at [1418, 12] on span "Veröffentlichen" at bounding box center [1419, 12] width 67 height 10
